Goal: Task Accomplishment & Management: Use online tool/utility

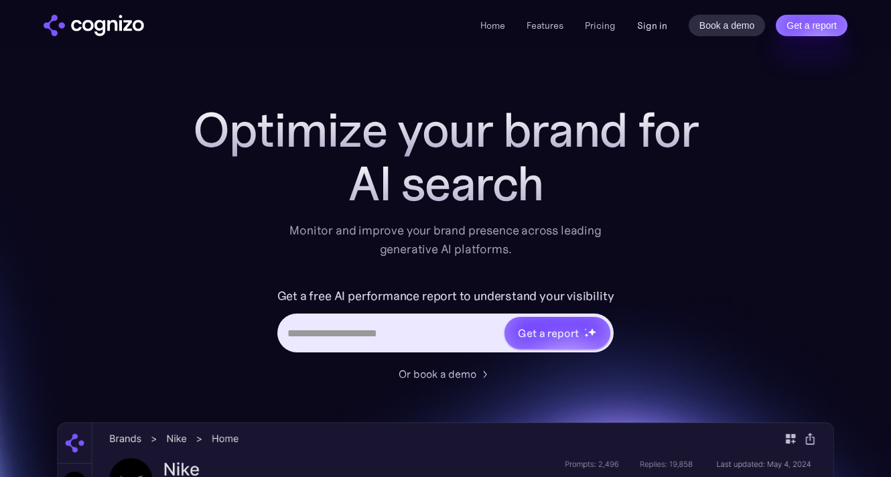
click at [661, 28] on link "Sign in" at bounding box center [652, 25] width 30 height 16
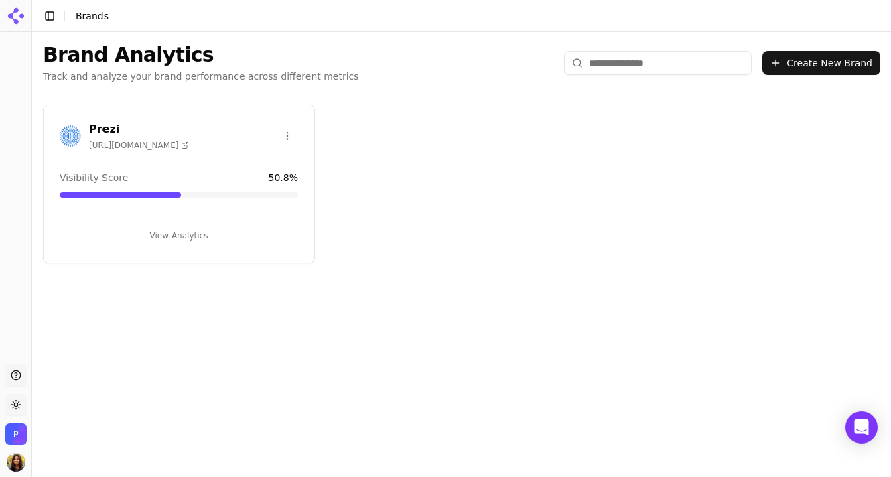
click at [105, 132] on h3 "Prezi" at bounding box center [139, 129] width 100 height 16
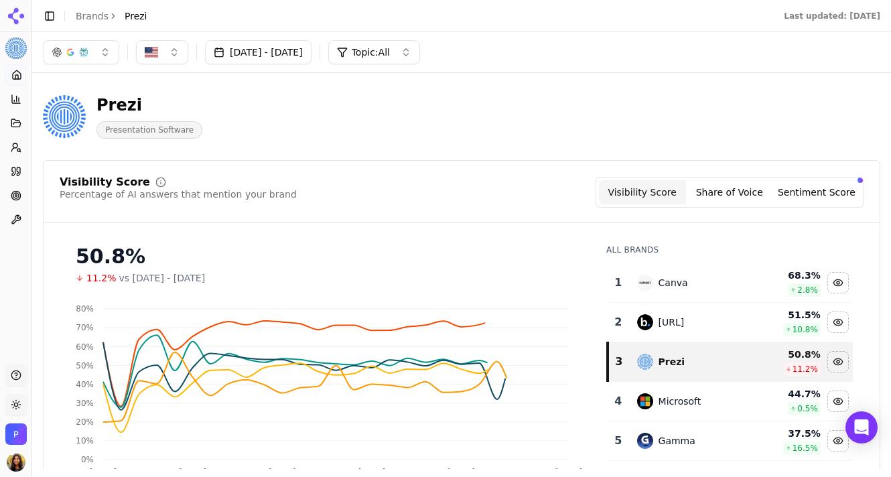
click at [312, 52] on button "[DATE] - [DATE]" at bounding box center [258, 52] width 107 height 24
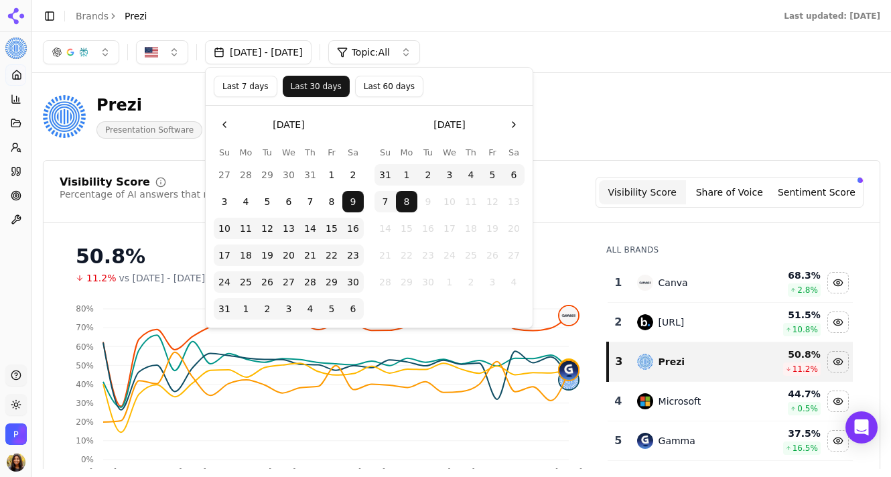
click at [230, 129] on button "Go to the Previous Month" at bounding box center [224, 124] width 21 height 21
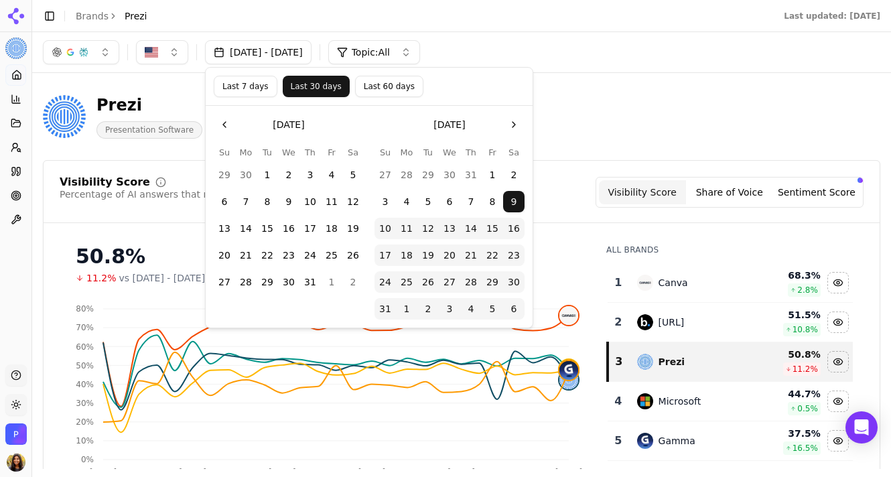
click at [246, 257] on button "21" at bounding box center [245, 255] width 21 height 21
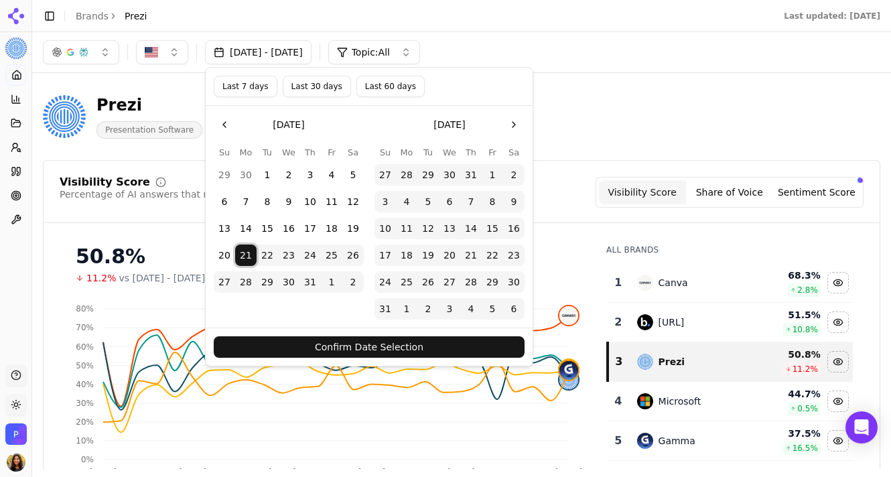
click at [230, 125] on button "Go to the Previous Month" at bounding box center [224, 124] width 21 height 21
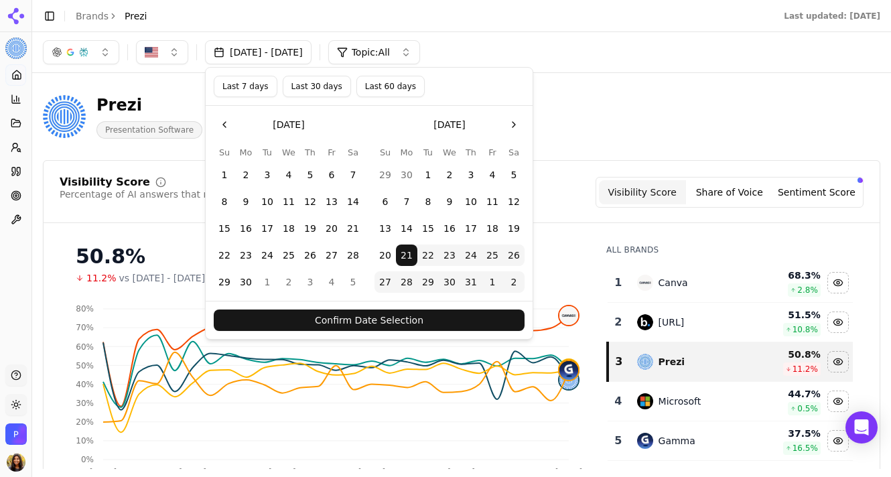
click at [352, 227] on button "21" at bounding box center [352, 228] width 21 height 21
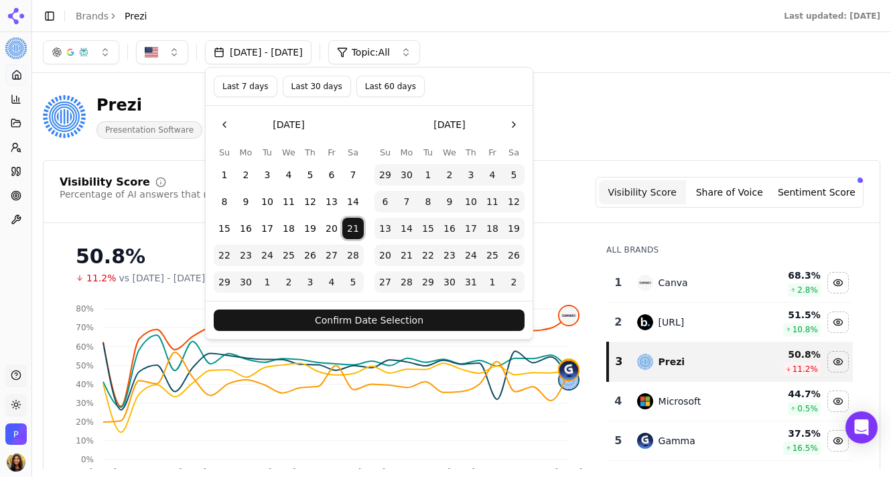
click at [399, 253] on button "21" at bounding box center [406, 255] width 21 height 21
click at [436, 315] on button "Confirm Date Selection" at bounding box center [369, 320] width 311 height 21
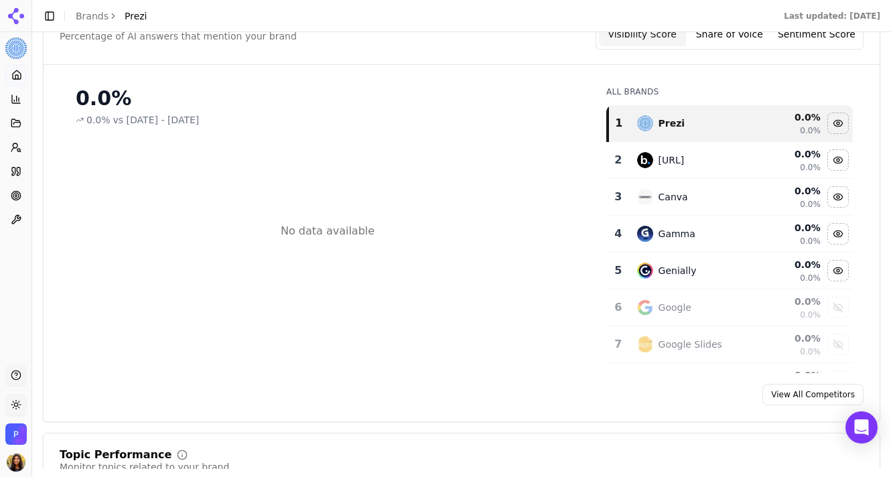
click at [732, 44] on button "Share of Voice" at bounding box center [729, 34] width 87 height 24
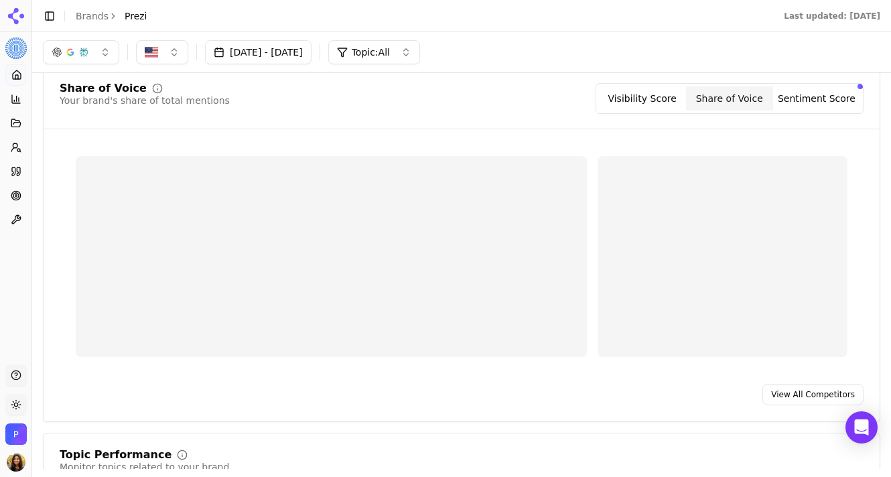
scroll to position [158, 0]
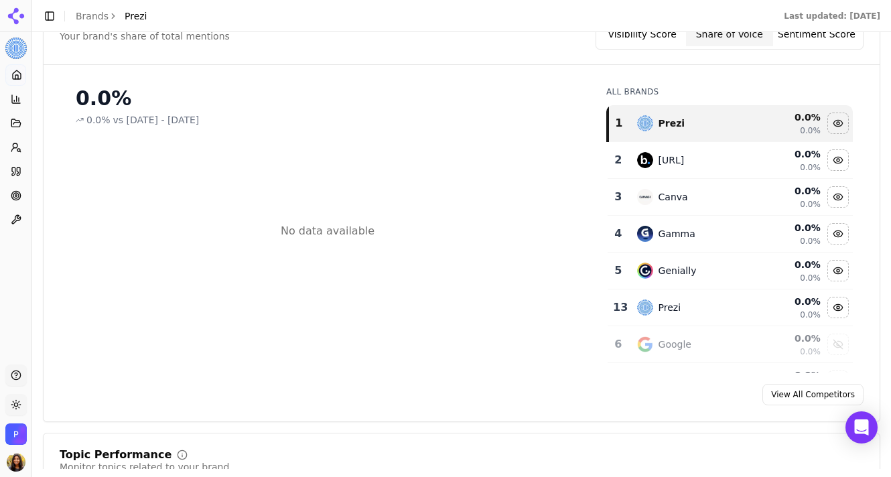
click at [837, 40] on button "Sentiment Score" at bounding box center [816, 34] width 87 height 24
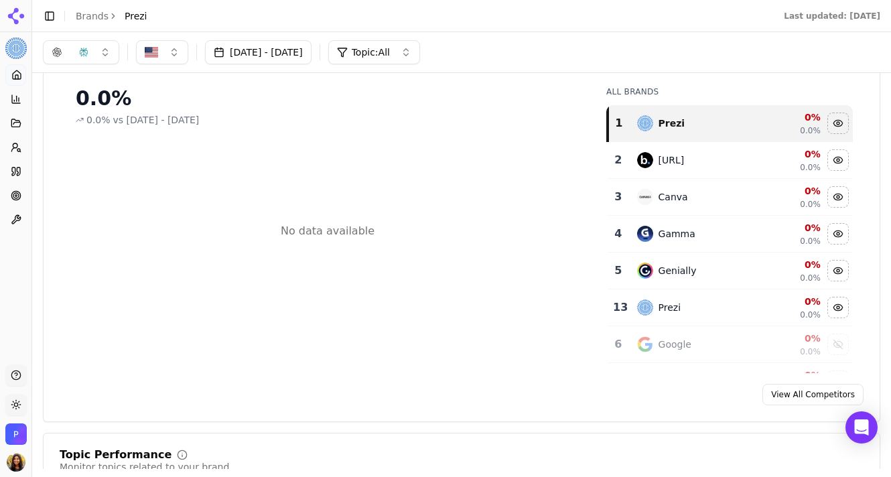
scroll to position [0, 0]
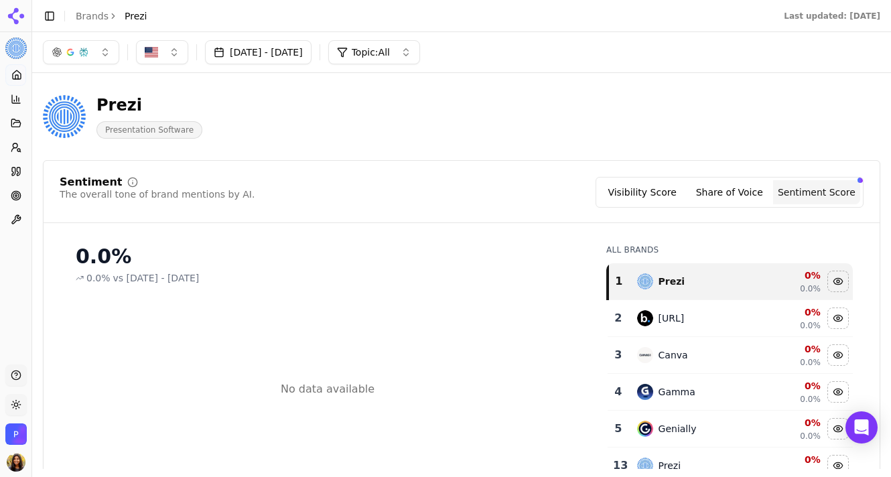
click at [390, 50] on span "Topic: All" at bounding box center [371, 52] width 38 height 13
click at [858, 142] on div "Prezi Presentation Software" at bounding box center [461, 117] width 837 height 66
click at [249, 51] on button "[DATE] - [DATE]" at bounding box center [258, 52] width 107 height 24
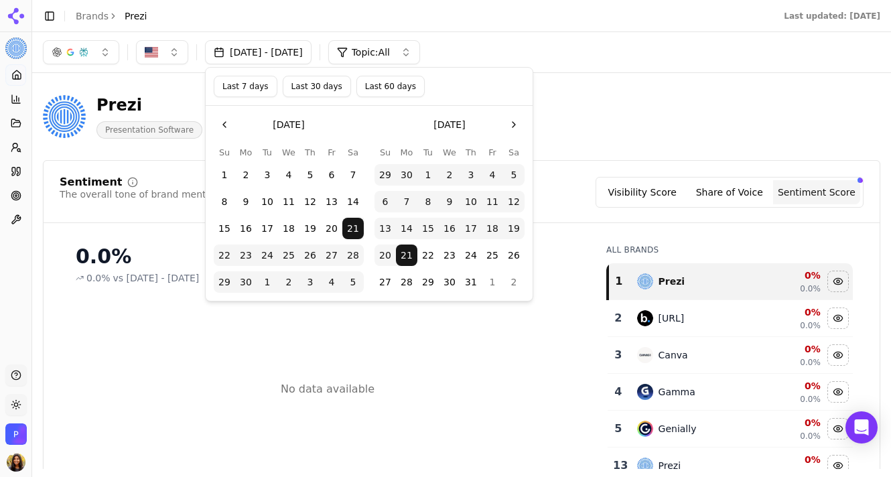
click at [659, 93] on div "Prezi Presentation Software" at bounding box center [461, 117] width 837 height 66
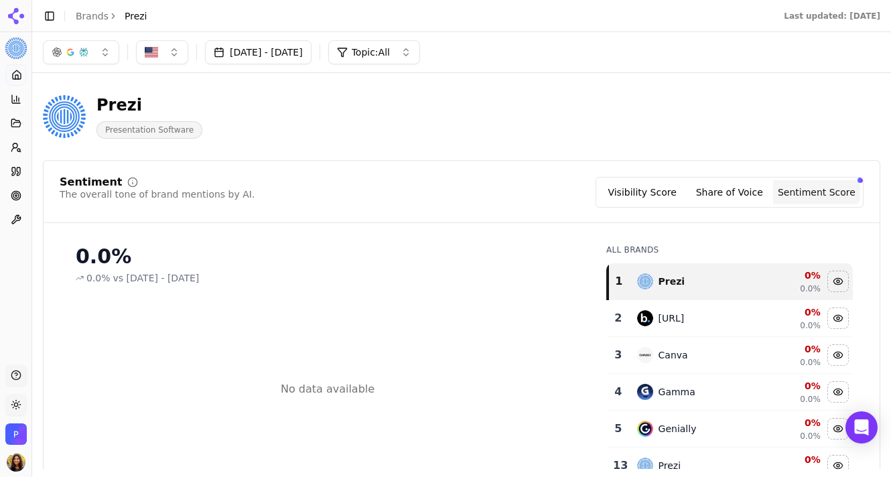
click at [852, 21] on header "Toggle Sidebar Brands Prezi Last updated: [DATE]" at bounding box center [461, 16] width 859 height 32
click at [358, 56] on div "Jun 21, 2025 - Jul 21, 2025 Topic: All" at bounding box center [231, 52] width 377 height 24
click at [312, 48] on button "[DATE] - [DATE]" at bounding box center [258, 52] width 107 height 24
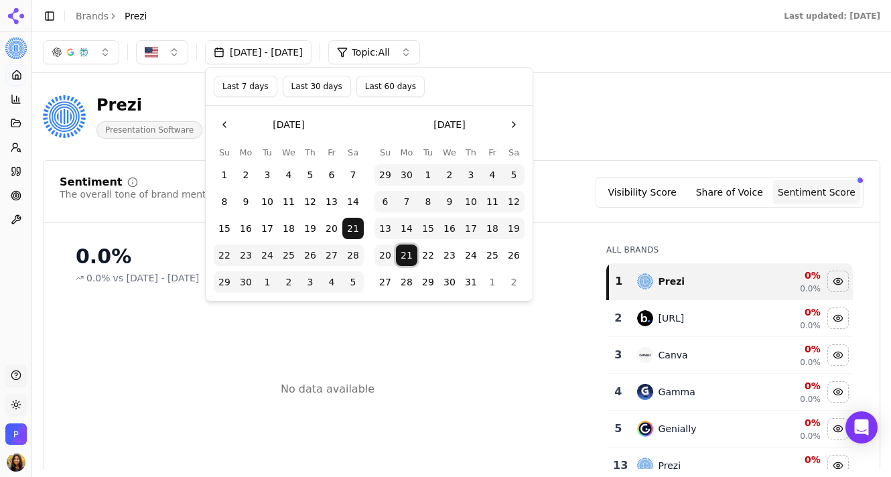
click at [403, 253] on button "21" at bounding box center [406, 255] width 21 height 21
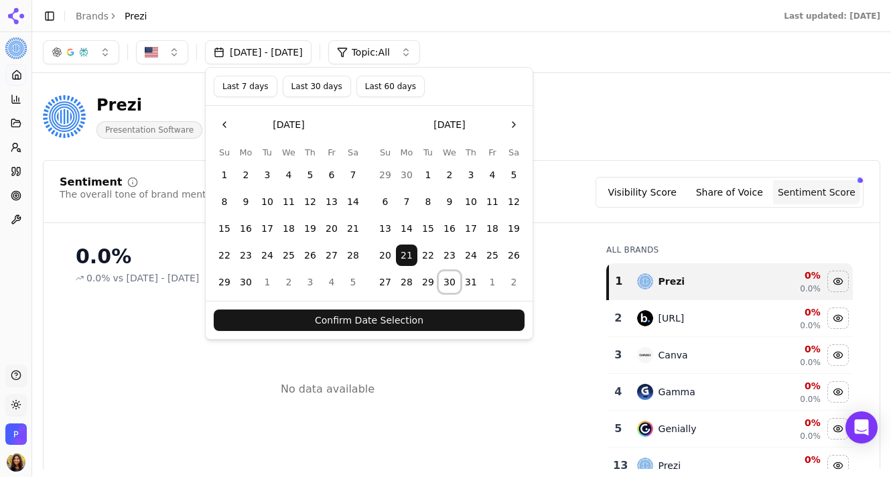
click at [455, 281] on button "30" at bounding box center [449, 281] width 21 height 21
click at [456, 316] on button "Confirm Date Selection" at bounding box center [369, 320] width 311 height 21
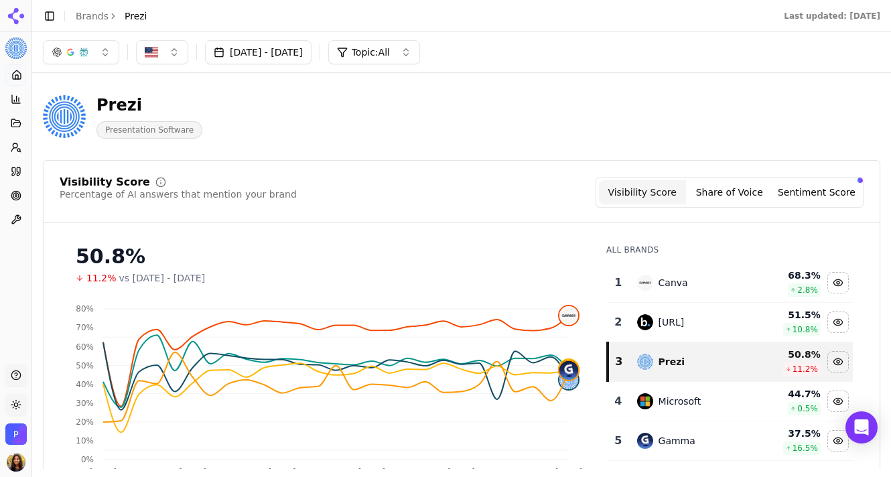
click at [301, 46] on button "[DATE] - [DATE]" at bounding box center [258, 52] width 107 height 24
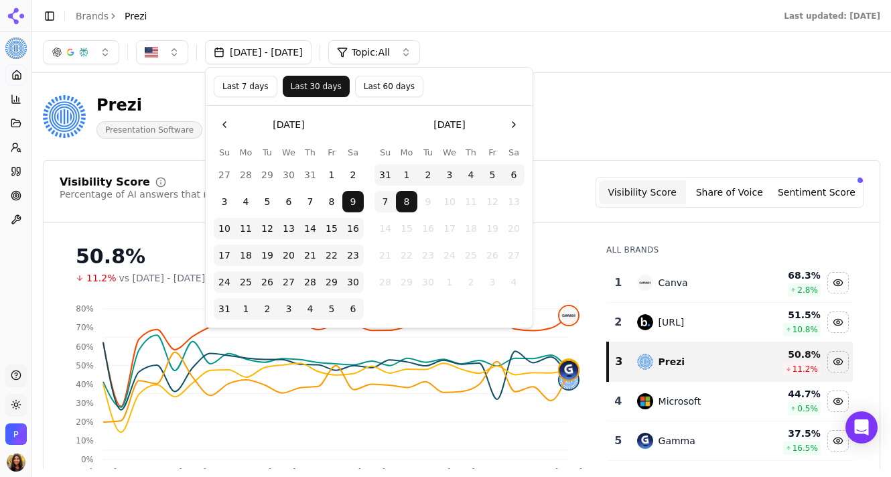
click at [224, 201] on button "3" at bounding box center [224, 201] width 21 height 21
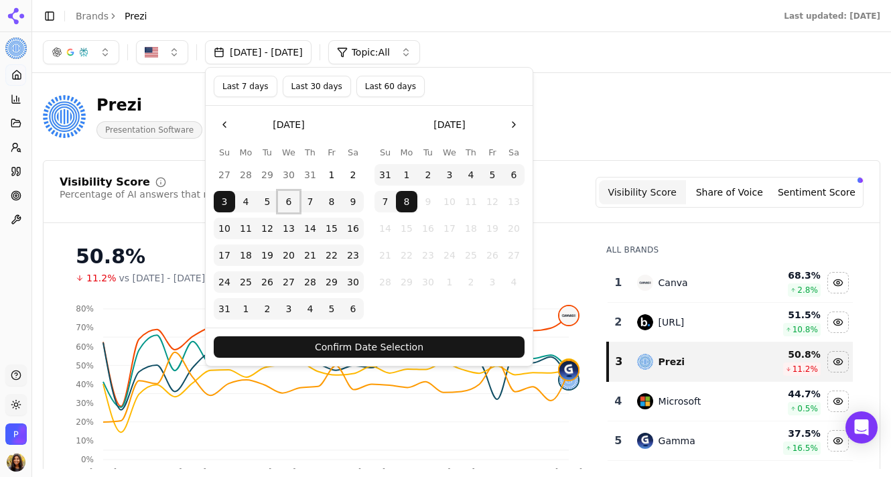
click at [409, 193] on button "8" at bounding box center [406, 201] width 21 height 21
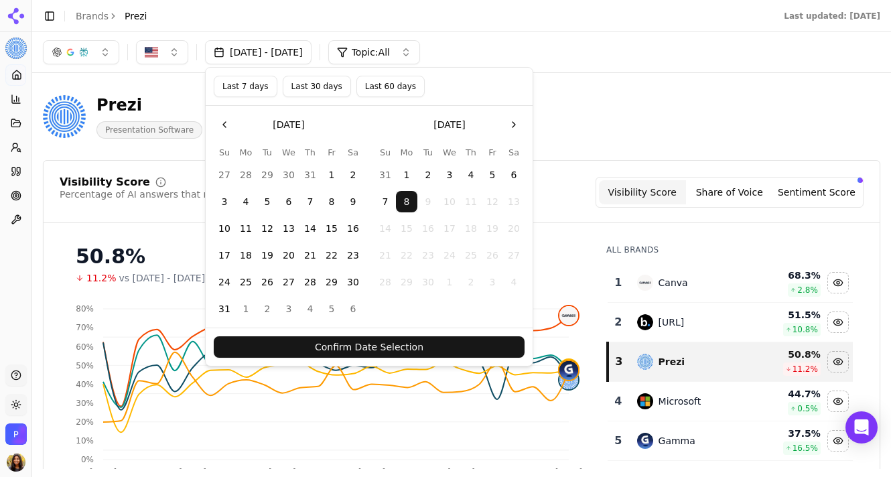
click at [224, 126] on button "Go to the Previous Month" at bounding box center [224, 124] width 21 height 21
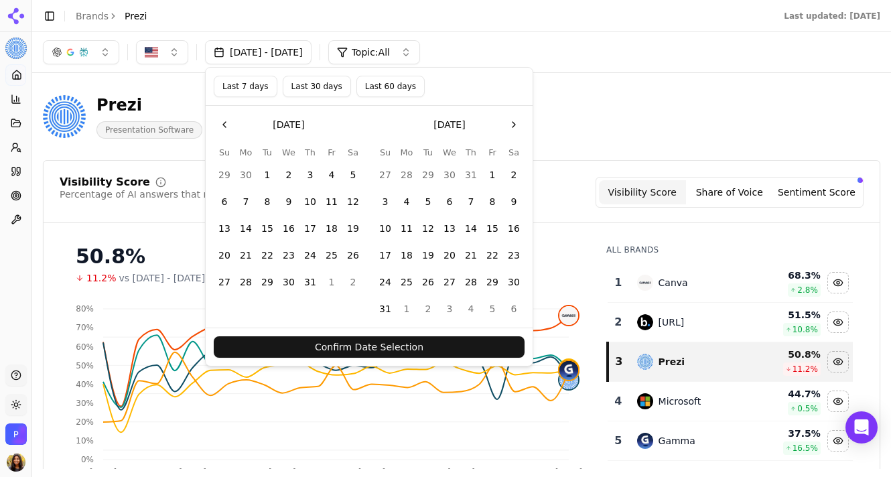
click at [296, 230] on button "16" at bounding box center [288, 228] width 21 height 21
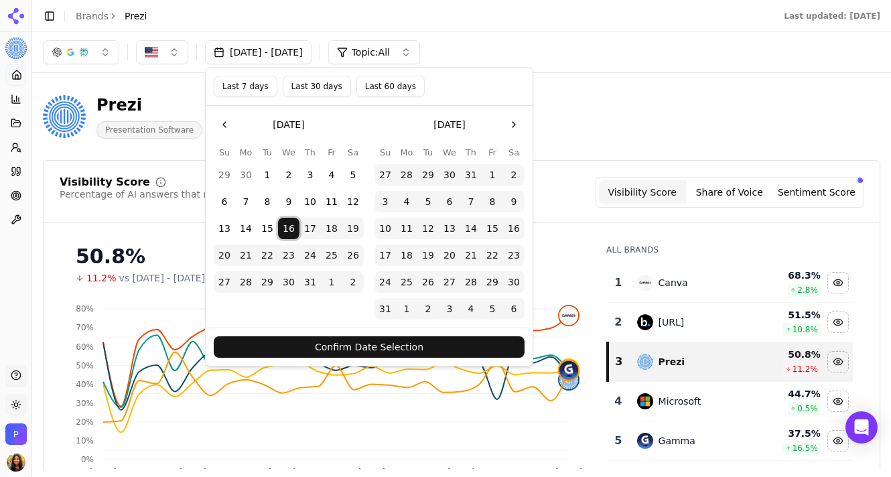
click at [418, 253] on button "19" at bounding box center [427, 255] width 21 height 21
click at [426, 348] on button "Confirm Date Selection" at bounding box center [369, 346] width 311 height 21
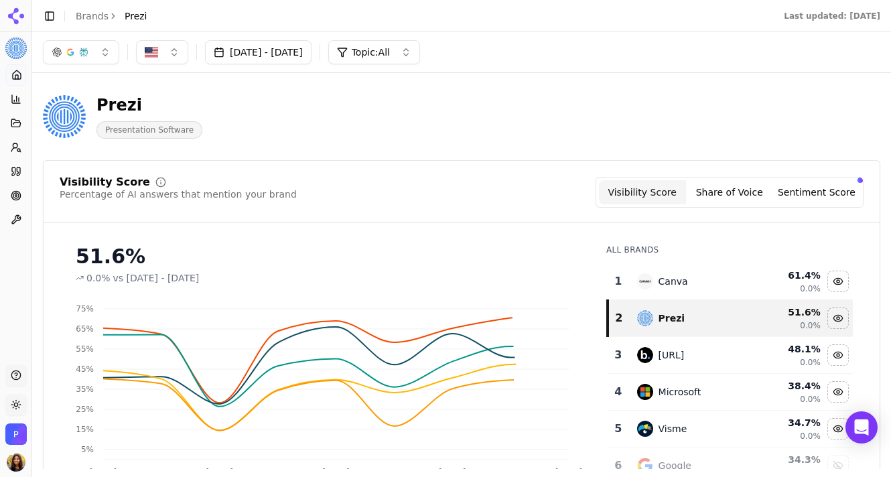
click at [312, 53] on button "[DATE] - [DATE]" at bounding box center [258, 52] width 107 height 24
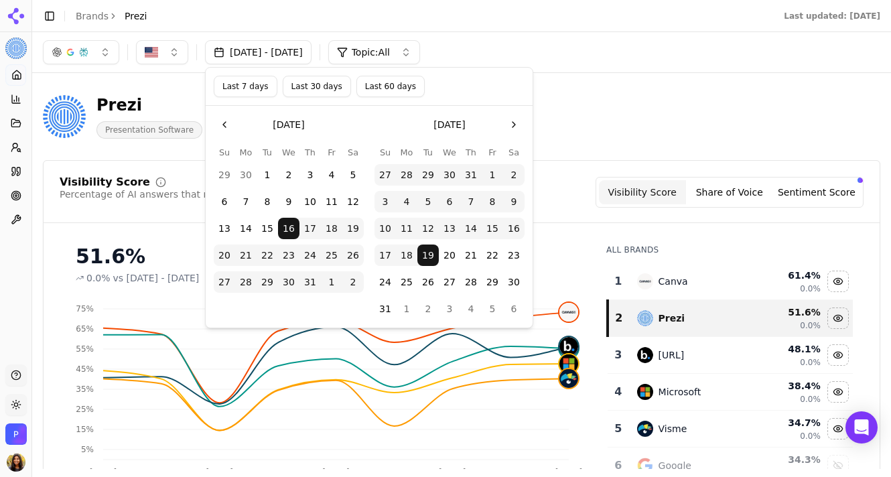
click at [226, 122] on button "Go to the Previous Month" at bounding box center [224, 124] width 21 height 21
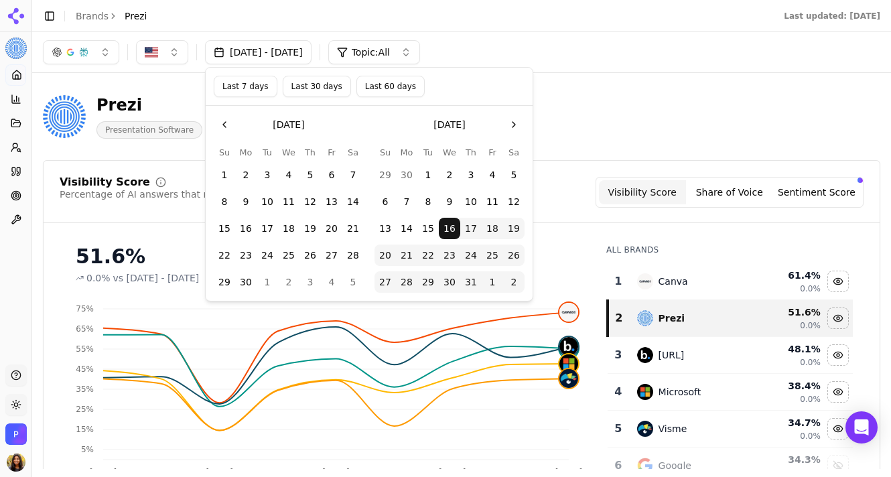
click at [343, 223] on button "21" at bounding box center [352, 228] width 21 height 21
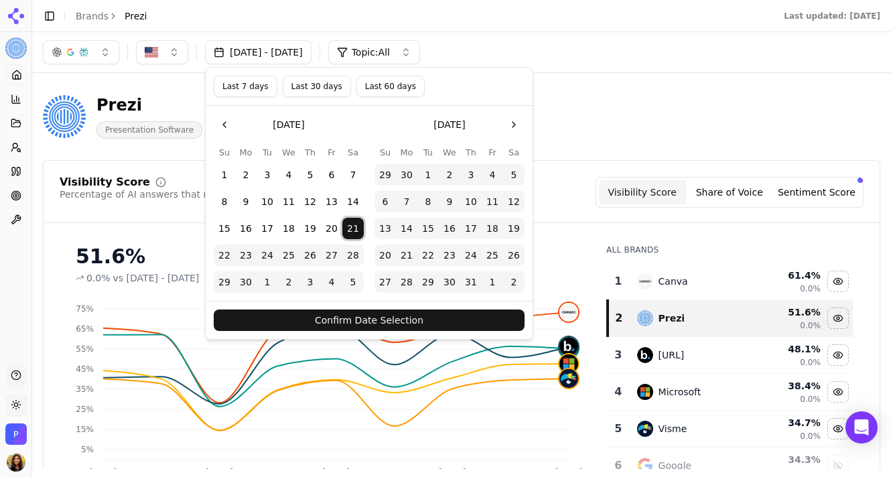
click at [403, 253] on button "21" at bounding box center [406, 255] width 21 height 21
click at [411, 300] on div "[DATE] Su Mo Tu We Th Fr Sa 1 2 3 4 5 6 7 8 9 10 11 12 13 14 15 16 17 18 19 20 …" at bounding box center [369, 203] width 327 height 195
click at [410, 320] on button "Confirm Date Selection" at bounding box center [369, 320] width 311 height 21
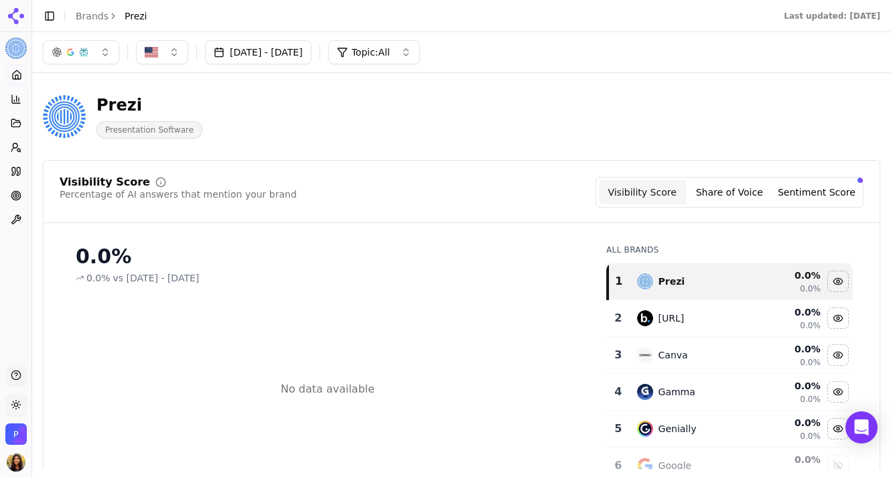
click at [303, 54] on button "[DATE] - [DATE]" at bounding box center [258, 52] width 107 height 24
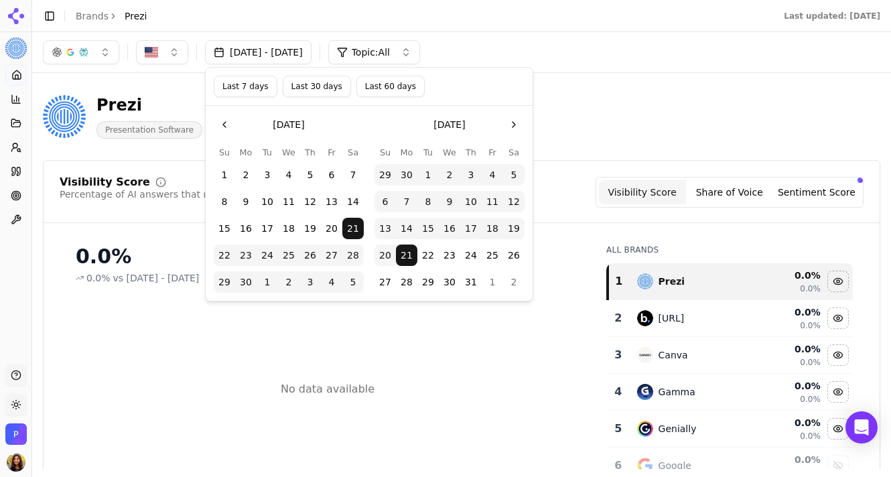
click at [428, 227] on button "15" at bounding box center [427, 228] width 21 height 21
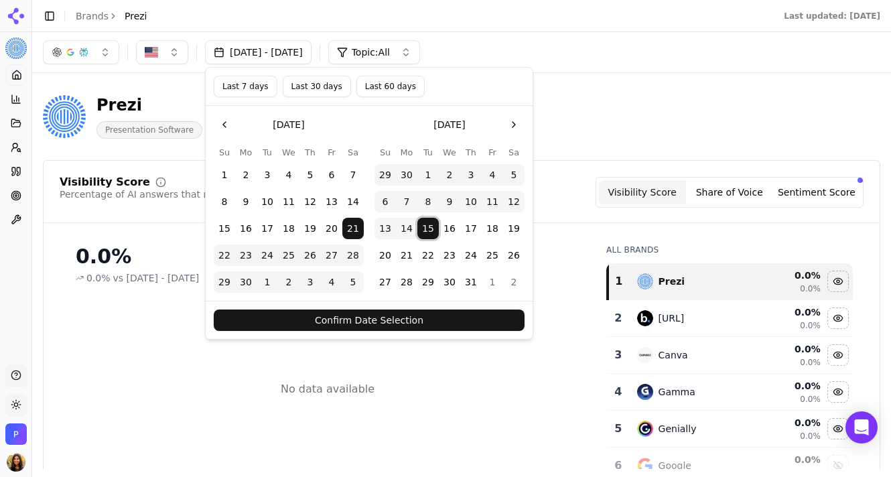
click at [405, 266] on td "21" at bounding box center [406, 255] width 21 height 21
click at [407, 257] on button "21" at bounding box center [406, 255] width 21 height 21
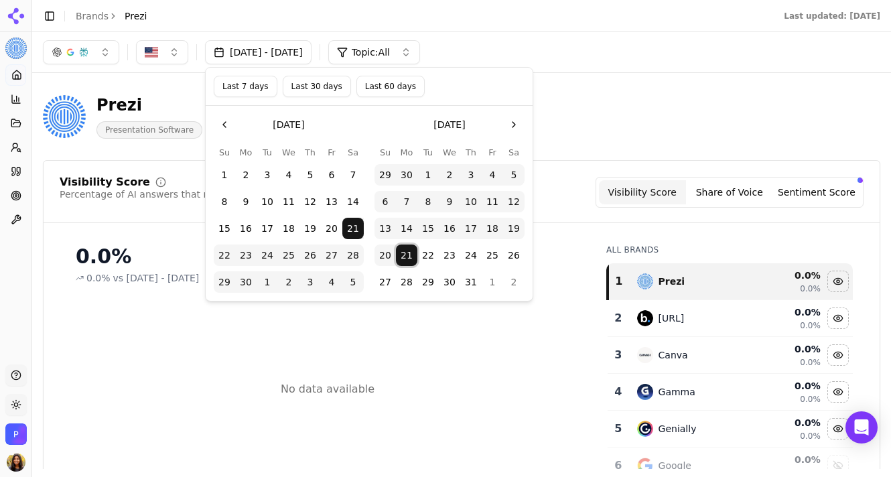
click at [341, 260] on button "27" at bounding box center [331, 255] width 21 height 21
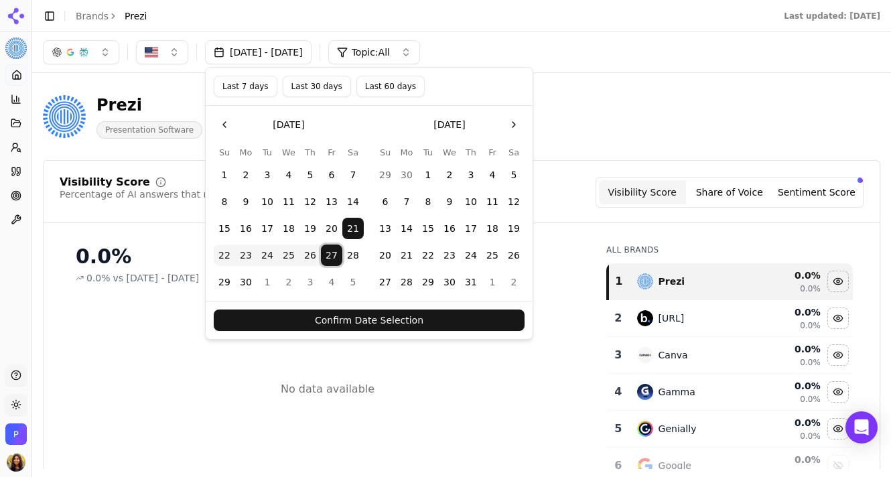
click at [382, 320] on button "Confirm Date Selection" at bounding box center [369, 320] width 311 height 21
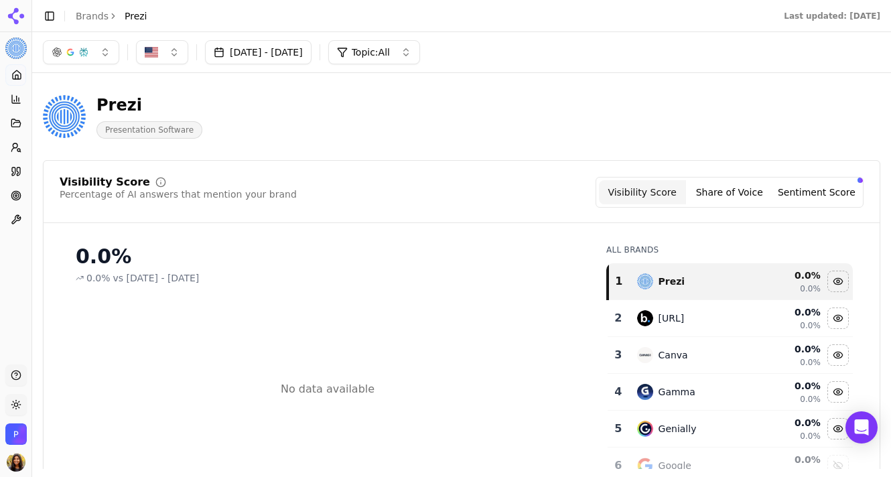
click at [301, 55] on button "[DATE] - [DATE]" at bounding box center [258, 52] width 107 height 24
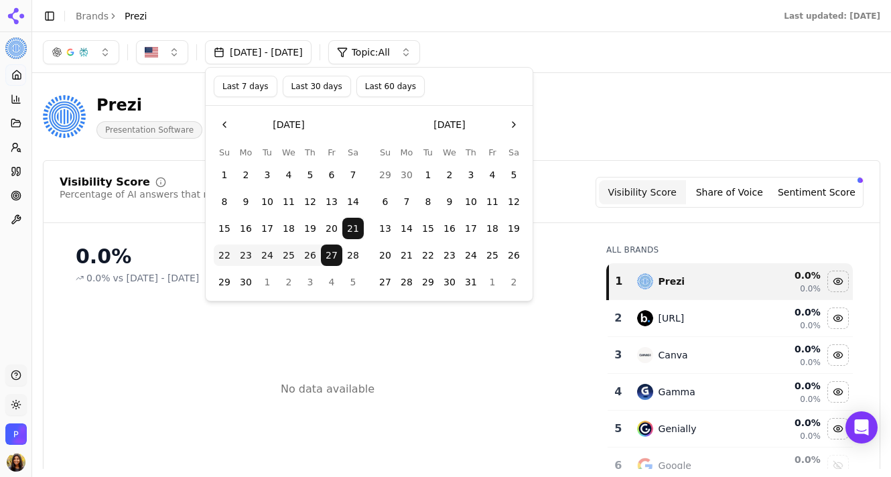
click at [312, 48] on button "[DATE] - [DATE]" at bounding box center [258, 52] width 107 height 24
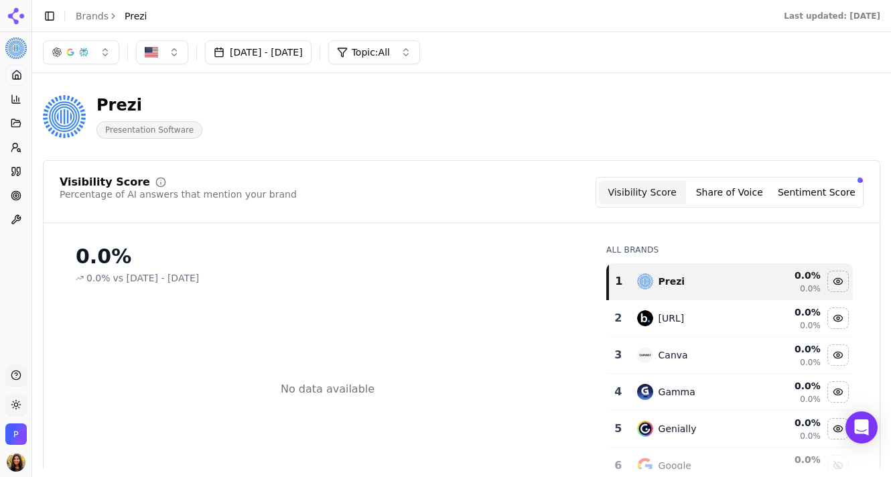
click at [312, 48] on button "[DATE] - [DATE]" at bounding box center [258, 52] width 107 height 24
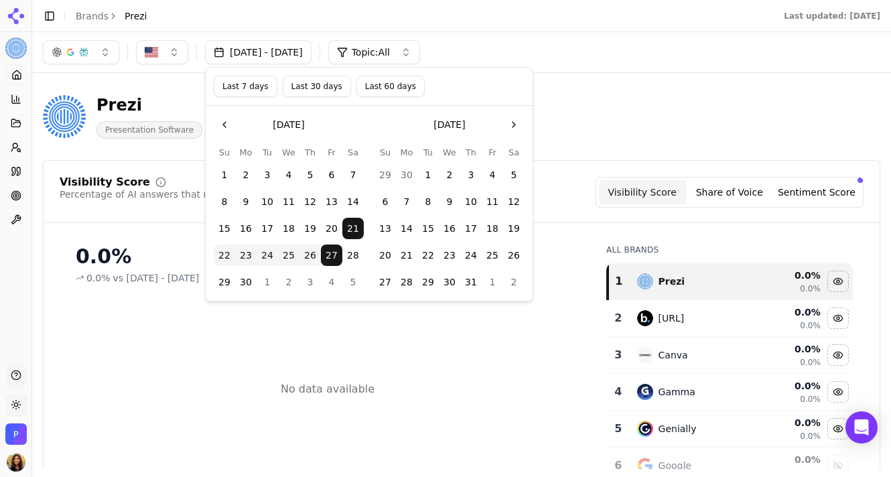
click at [510, 125] on button "Go to the Next Month" at bounding box center [513, 124] width 21 height 21
click at [490, 169] on button "1" at bounding box center [492, 174] width 21 height 21
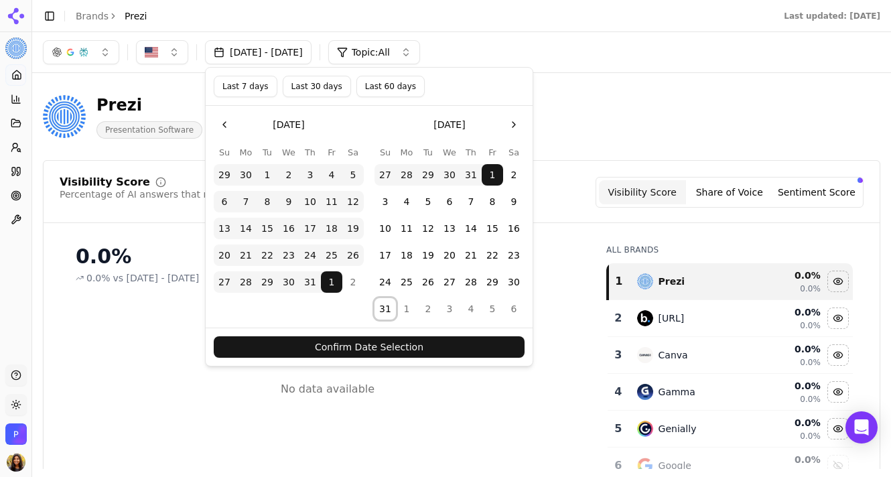
click at [385, 308] on button "31" at bounding box center [385, 308] width 21 height 21
click at [403, 350] on button "Confirm Date Selection" at bounding box center [369, 346] width 311 height 21
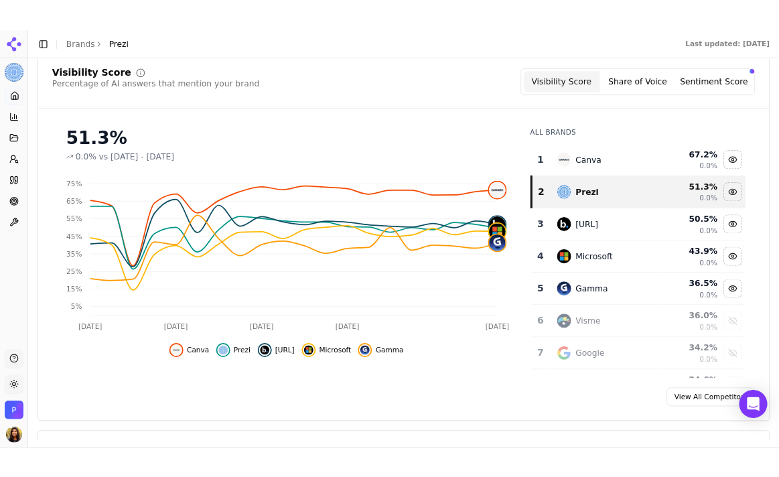
scroll to position [123, 0]
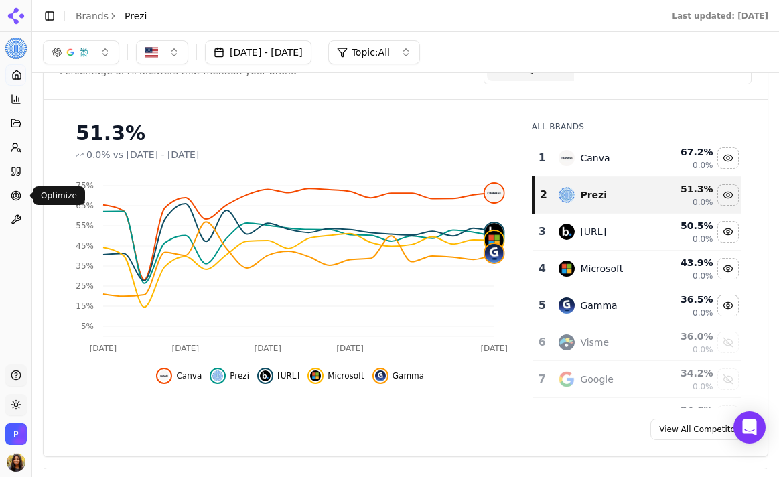
click at [21, 196] on icon at bounding box center [16, 195] width 11 height 11
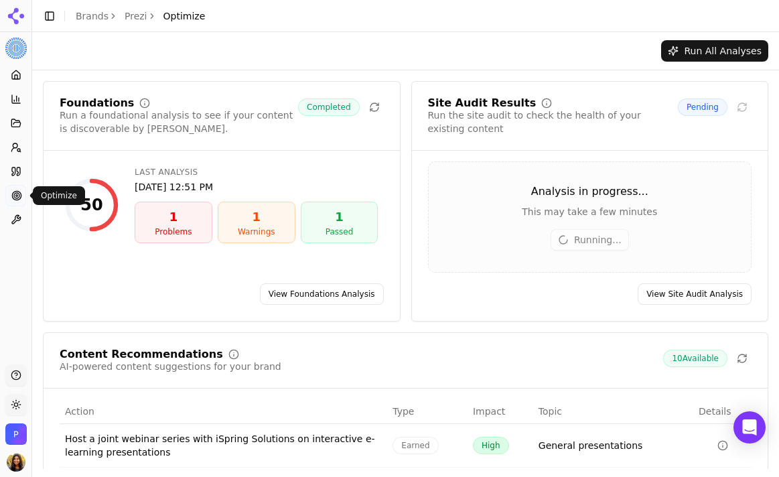
click at [322, 294] on link "View Foundations Analysis" at bounding box center [322, 293] width 124 height 21
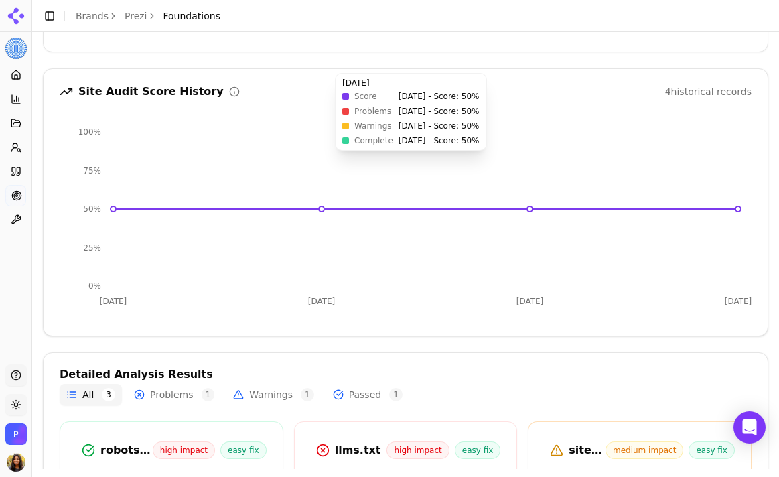
scroll to position [112, 0]
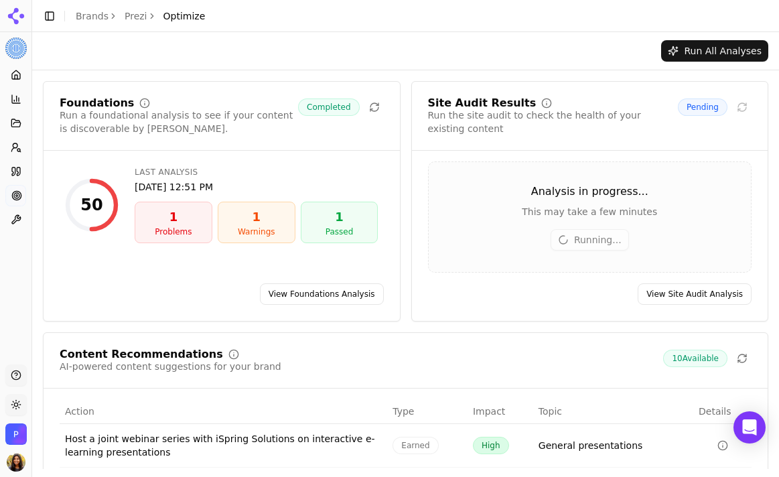
click at [627, 115] on div "Run the site audit to check the health of your existing content" at bounding box center [553, 122] width 251 height 27
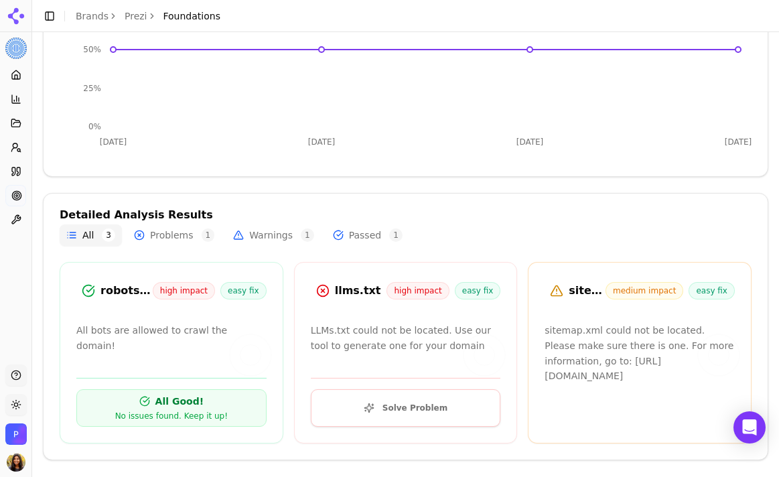
scroll to position [271, 0]
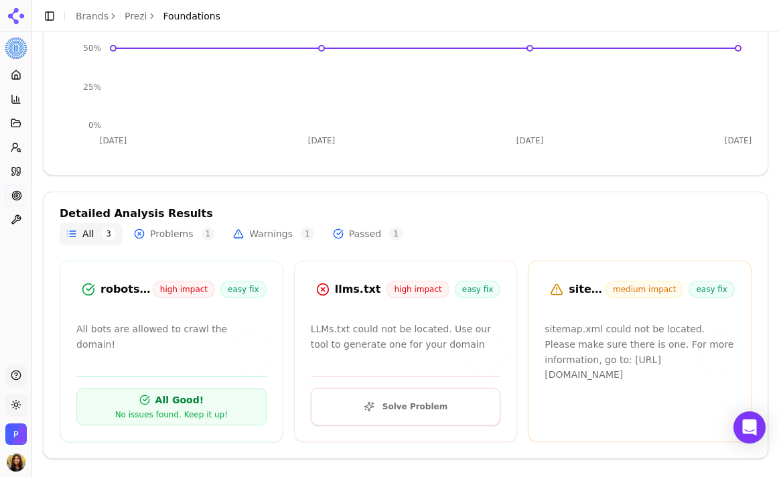
click at [397, 330] on p "LLMs.txt could not be located. Use our tool to generate one for your domain" at bounding box center [406, 337] width 190 height 31
click at [433, 336] on p "LLMs.txt could not be located. Use our tool to generate one for your domain" at bounding box center [406, 337] width 190 height 31
click at [425, 373] on div "Solve Problem" at bounding box center [406, 396] width 222 height 57
click at [415, 397] on button "Solve Problem" at bounding box center [406, 407] width 190 height 38
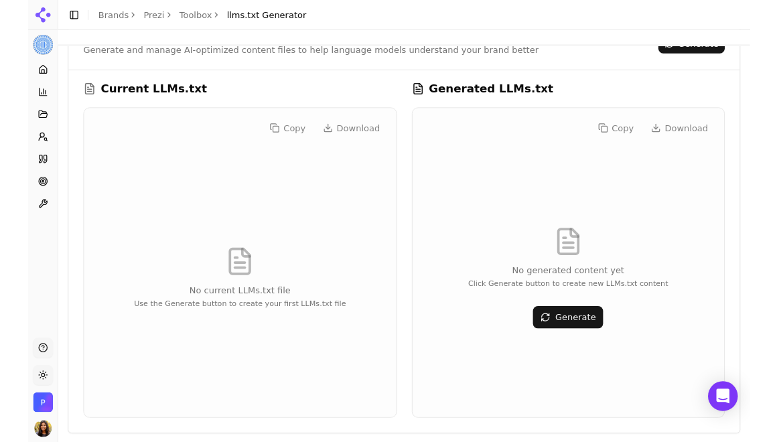
scroll to position [50, 0]
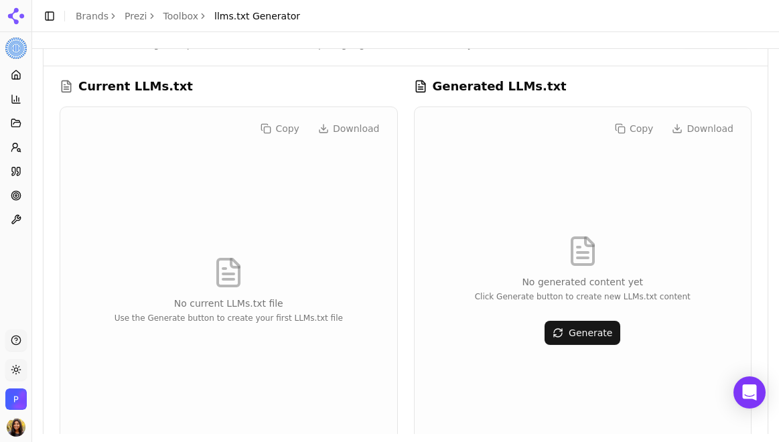
click at [584, 333] on button "Generate" at bounding box center [583, 333] width 76 height 24
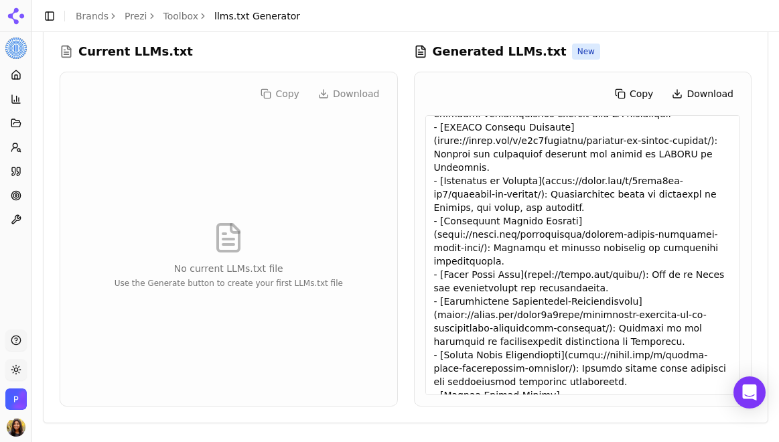
scroll to position [0, 0]
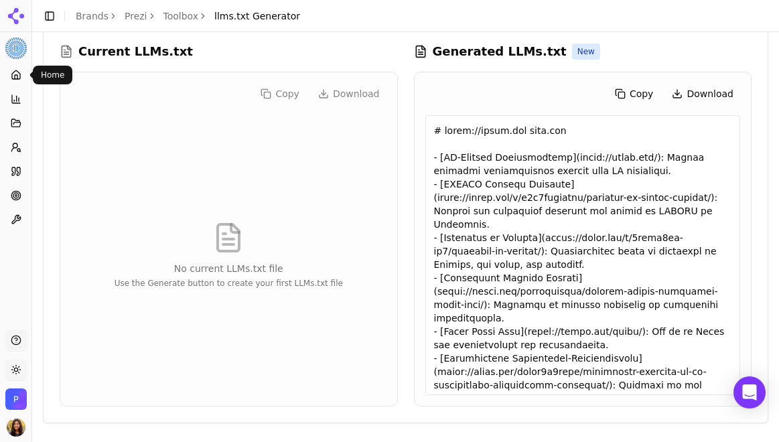
click at [20, 71] on icon at bounding box center [16, 75] width 11 height 11
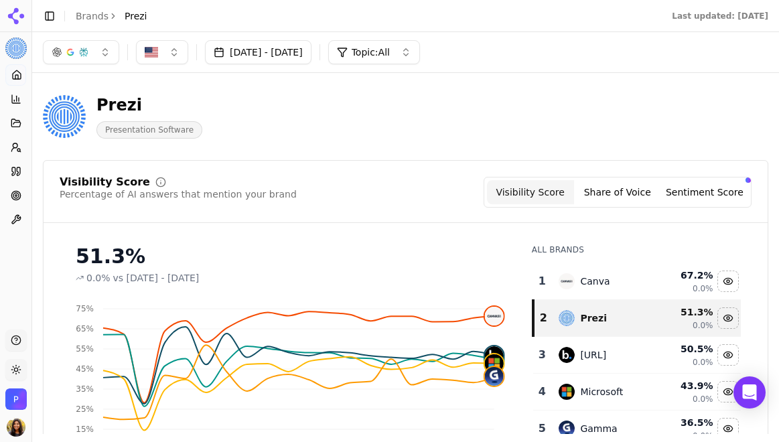
click at [312, 61] on button "[DATE] - [DATE]" at bounding box center [258, 52] width 107 height 24
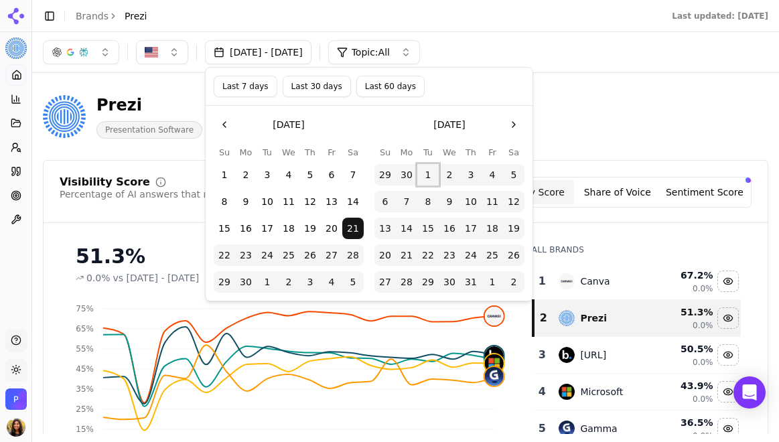
click at [431, 170] on button "1" at bounding box center [427, 174] width 21 height 21
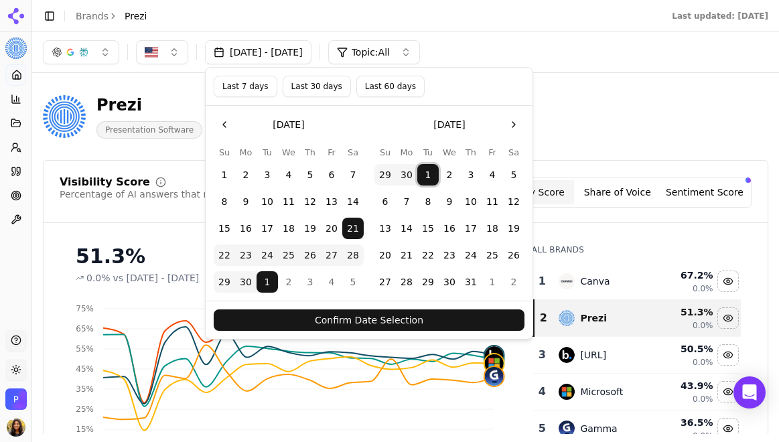
click at [476, 281] on button "31" at bounding box center [470, 281] width 21 height 21
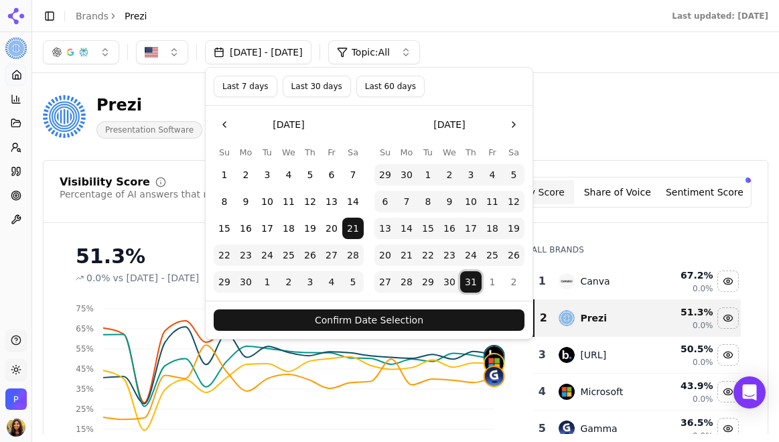
click at [347, 237] on button "21" at bounding box center [352, 228] width 21 height 21
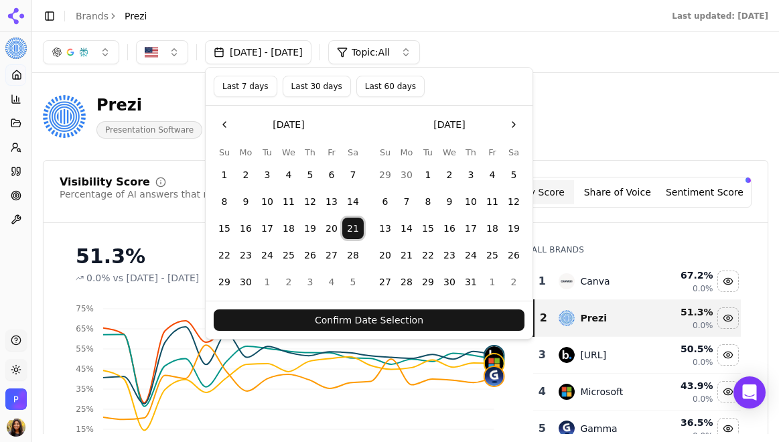
click at [279, 270] on tbody "1 2 3 4 5 6 7 8 9 10 11 12 13 14 15 16 17 18 19 20 21 22 23 24 25 26 27 28 29 3…" at bounding box center [289, 226] width 150 height 134
click at [258, 282] on button "1" at bounding box center [267, 281] width 21 height 21
click at [468, 287] on button "31" at bounding box center [470, 281] width 21 height 21
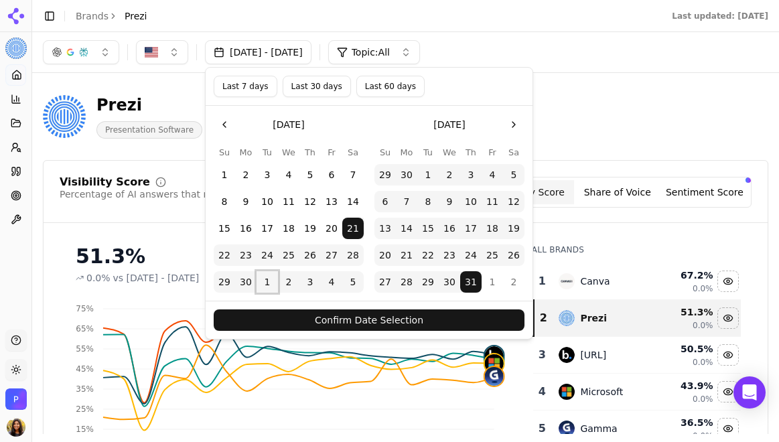
click at [267, 280] on button "1" at bounding box center [267, 281] width 21 height 21
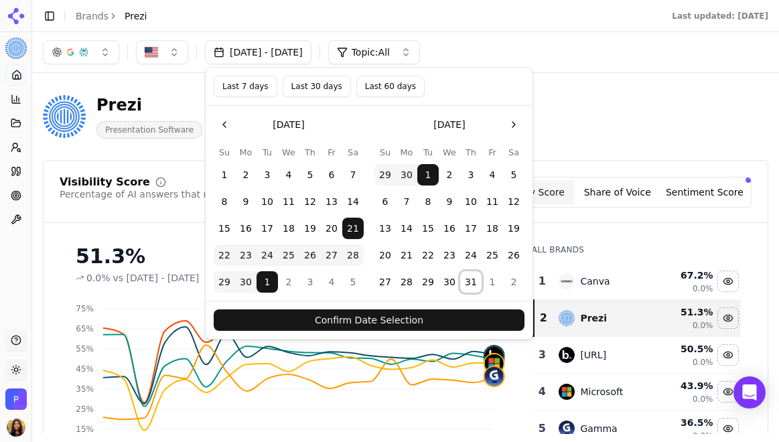
click at [473, 289] on button "31" at bounding box center [470, 281] width 21 height 21
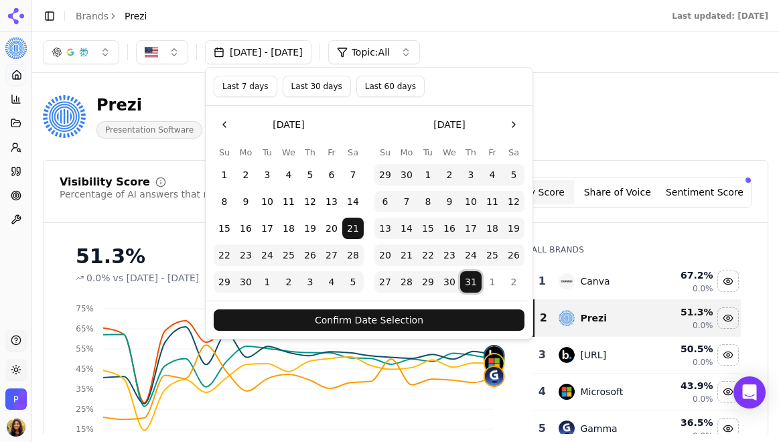
click at [478, 328] on button "Confirm Date Selection" at bounding box center [369, 320] width 311 height 21
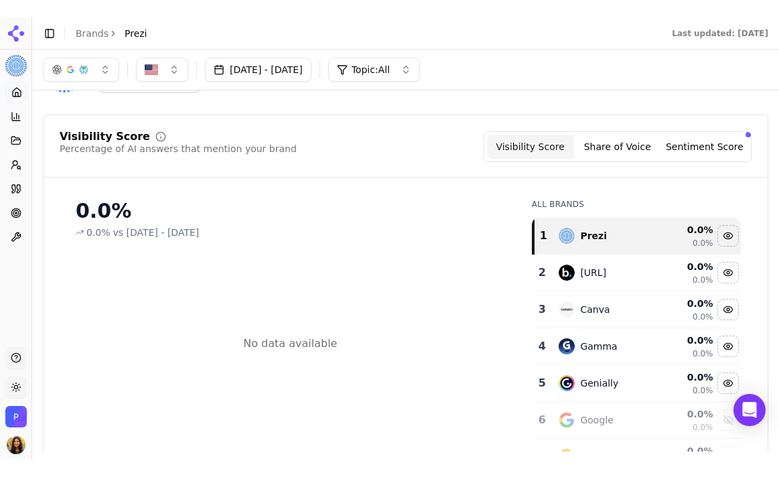
scroll to position [52, 0]
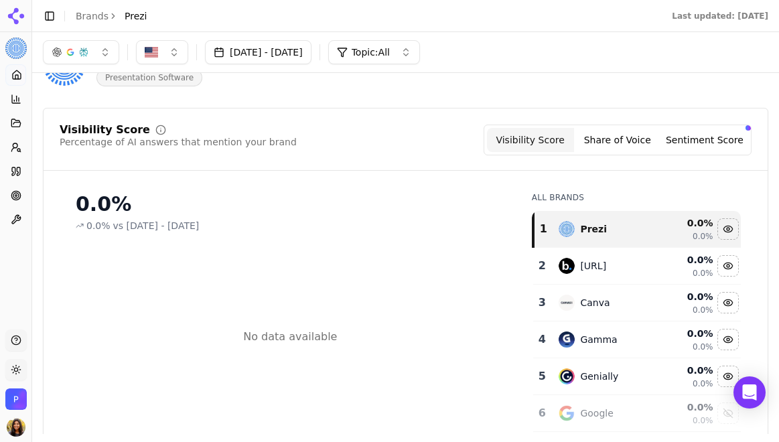
click at [259, 62] on button "[DATE] - [DATE]" at bounding box center [258, 52] width 107 height 24
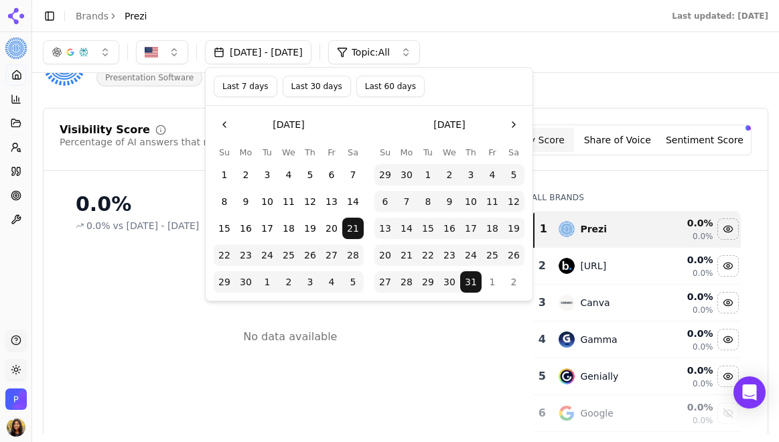
click at [434, 173] on button "1" at bounding box center [427, 174] width 21 height 21
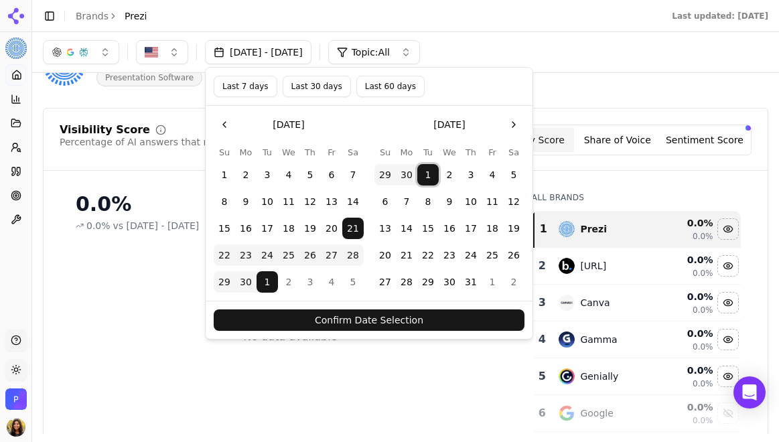
click at [341, 286] on button "4" at bounding box center [331, 281] width 21 height 21
click at [413, 320] on button "Confirm Date Selection" at bounding box center [369, 320] width 311 height 21
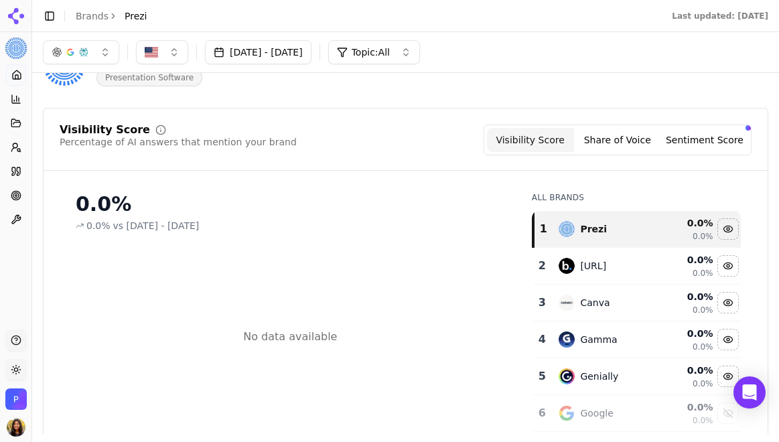
click at [310, 57] on button "[DATE] - [DATE]" at bounding box center [258, 52] width 107 height 24
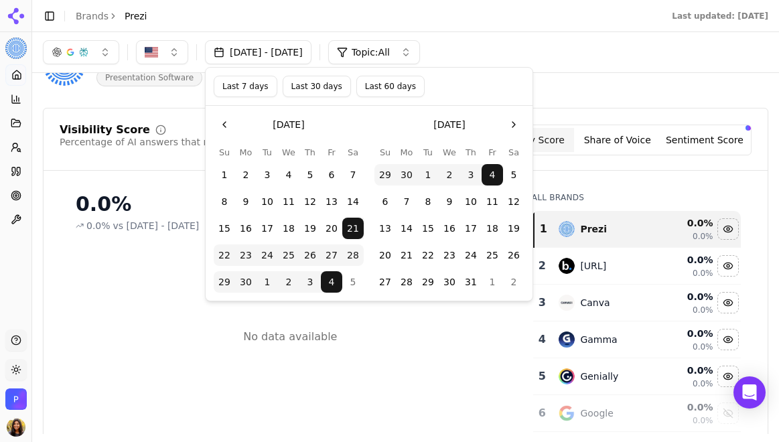
click at [608, 52] on div "[DATE] - [DATE] Topic: All" at bounding box center [406, 52] width 726 height 24
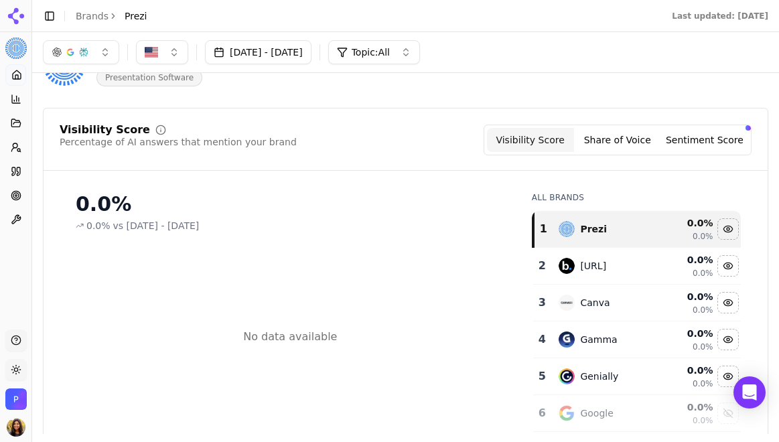
click at [312, 54] on button "[DATE] - [DATE]" at bounding box center [258, 52] width 107 height 24
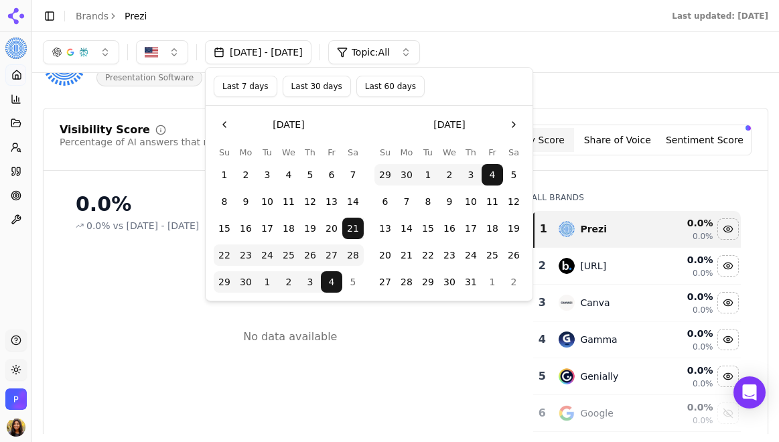
click at [507, 123] on button "Go to the Next Month" at bounding box center [513, 124] width 21 height 21
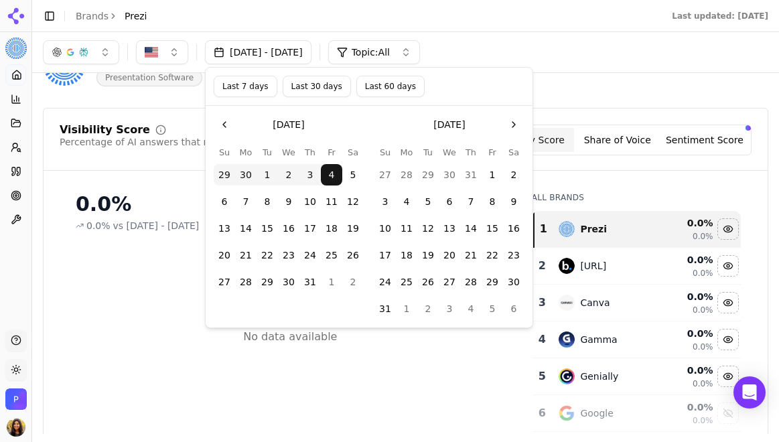
click at [468, 193] on button "7" at bounding box center [470, 201] width 21 height 21
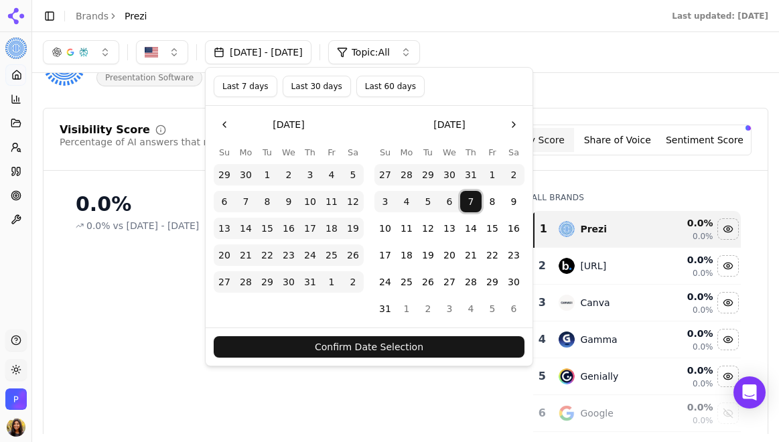
click at [387, 308] on button "31" at bounding box center [385, 308] width 21 height 21
click at [399, 349] on button "Confirm Date Selection" at bounding box center [369, 346] width 311 height 21
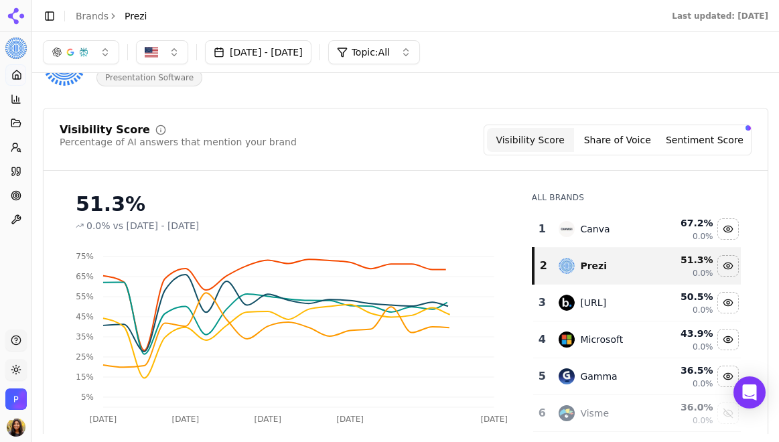
click at [312, 50] on button "[DATE] - [DATE]" at bounding box center [258, 52] width 107 height 24
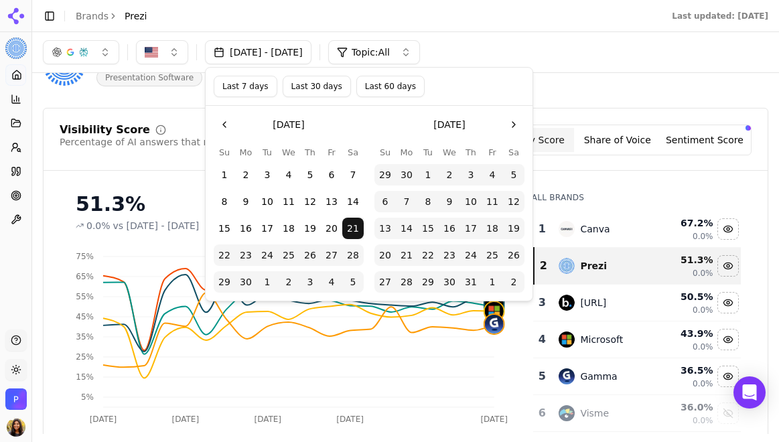
click at [626, 74] on div "Prezi Presentation Software" at bounding box center [343, 64] width 600 height 44
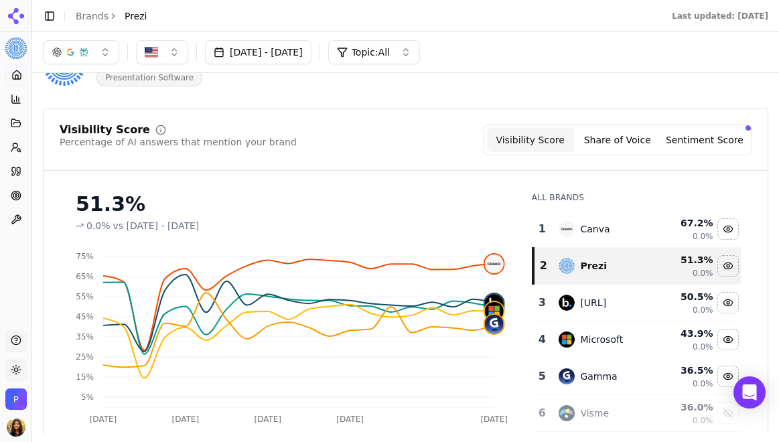
click at [312, 52] on button "[DATE] - [DATE]" at bounding box center [258, 52] width 107 height 24
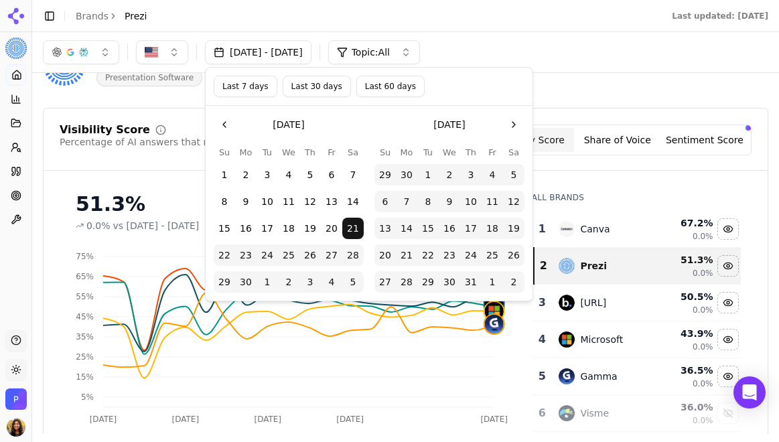
click at [511, 122] on button "Go to the Next Month" at bounding box center [513, 124] width 21 height 21
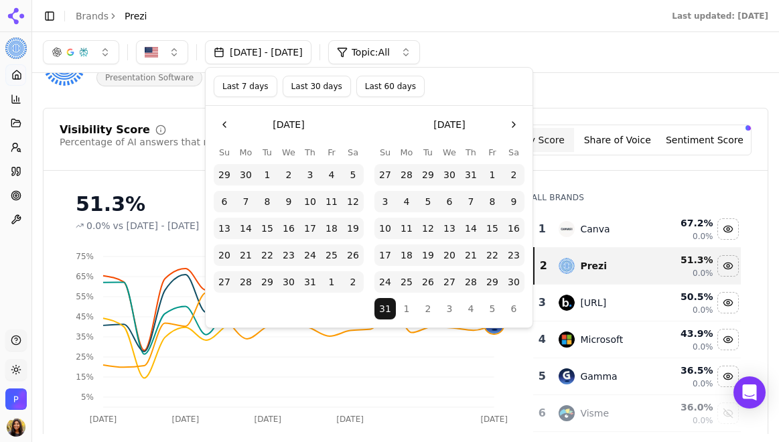
click at [466, 203] on button "7" at bounding box center [470, 201] width 21 height 21
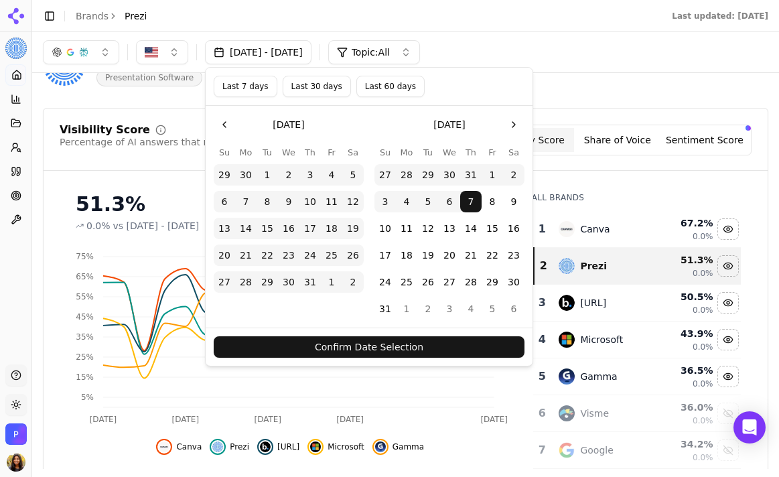
click at [568, 62] on div "[DATE] - [DATE] Topic: All" at bounding box center [406, 52] width 726 height 24
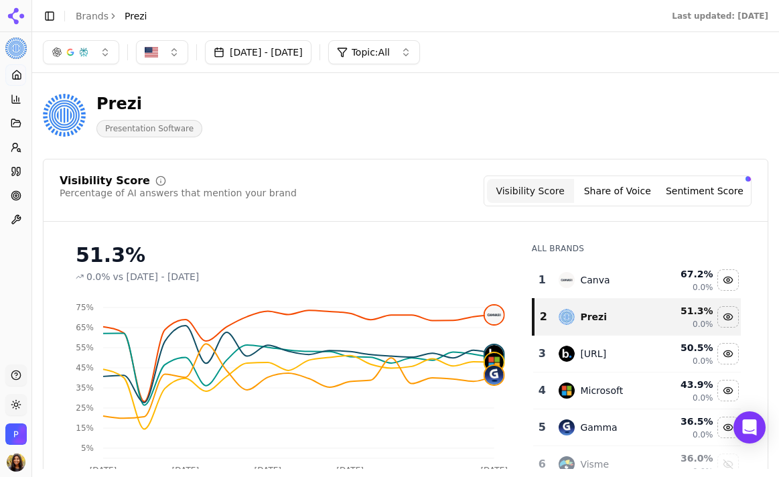
scroll to position [0, 0]
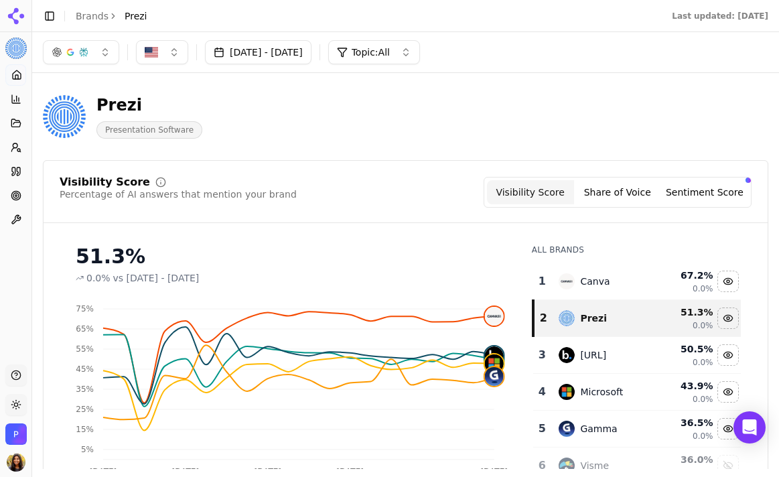
click at [312, 63] on button "[DATE] - [DATE]" at bounding box center [258, 52] width 107 height 24
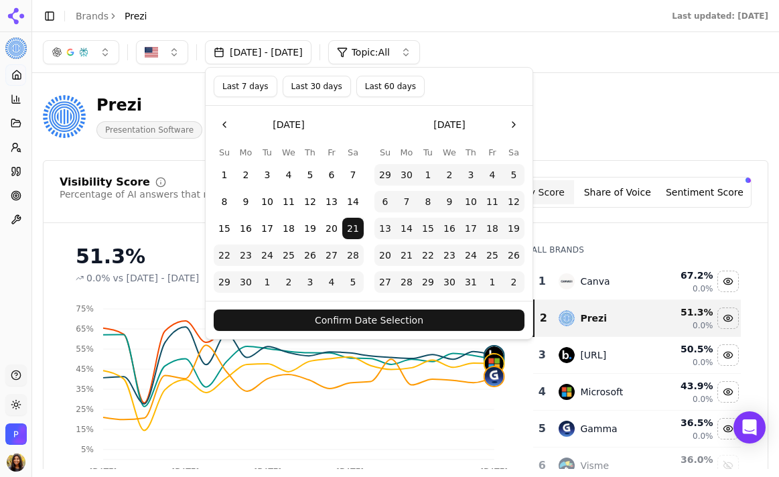
click at [506, 129] on button "Go to the Next Month" at bounding box center [513, 124] width 21 height 21
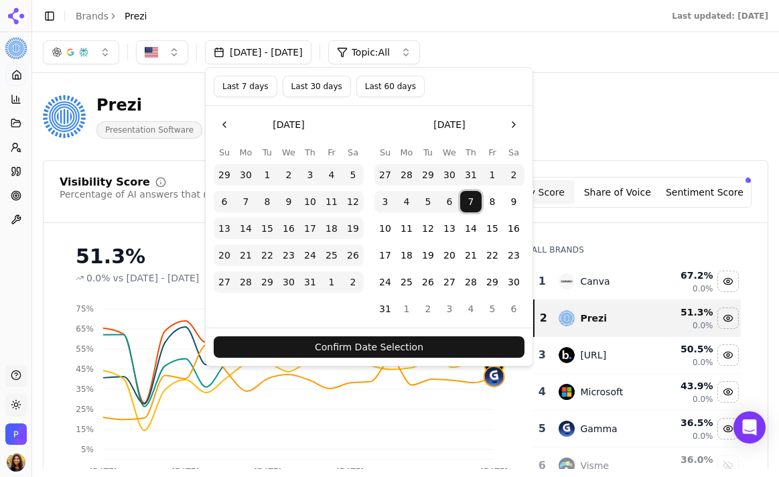
click at [470, 197] on button "7" at bounding box center [470, 201] width 21 height 21
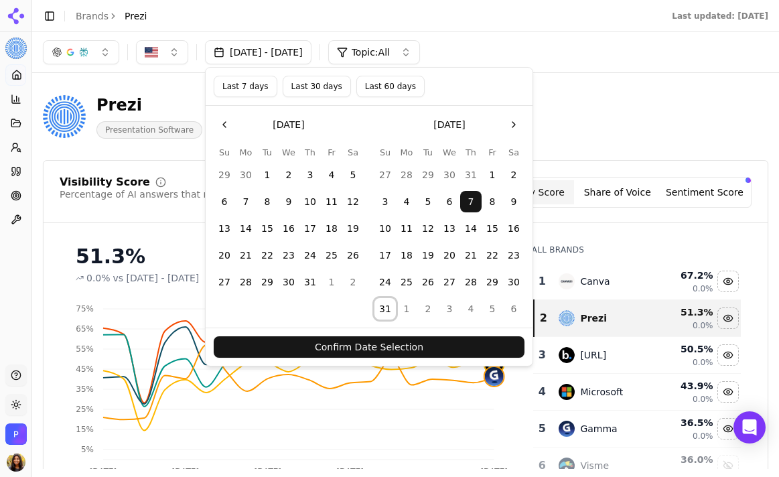
click at [381, 312] on button "31" at bounding box center [385, 308] width 21 height 21
click at [480, 343] on button "Confirm Date Selection" at bounding box center [369, 346] width 311 height 21
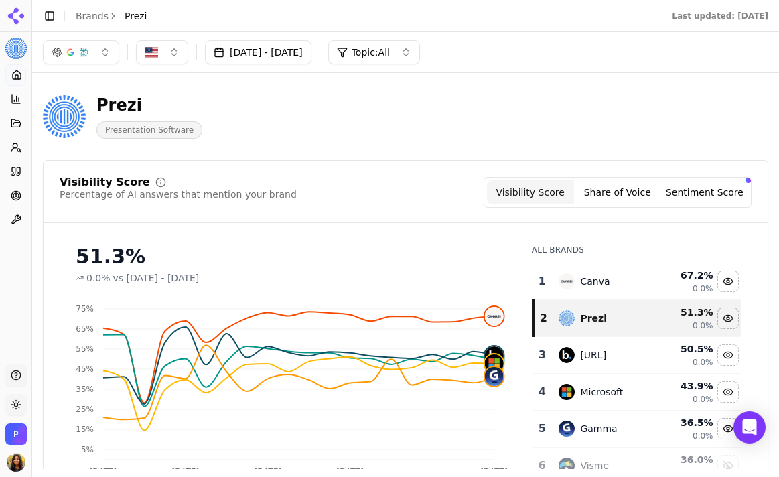
click at [390, 57] on span "Topic: All" at bounding box center [371, 52] width 38 height 13
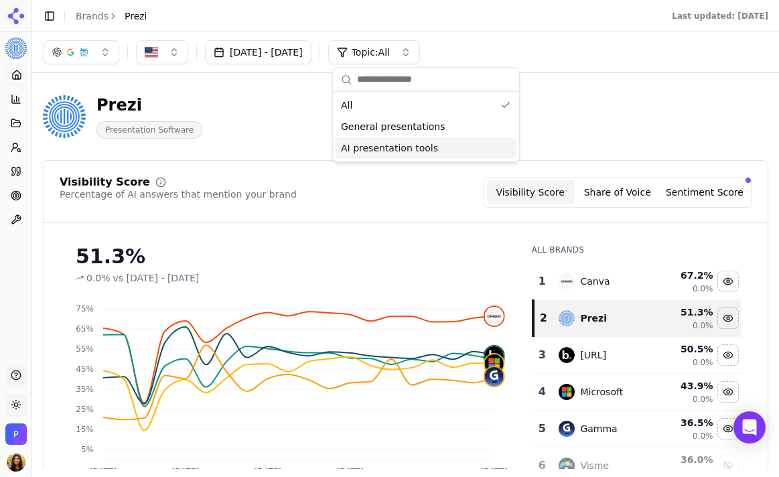
click at [383, 151] on span "AI presentation tools" at bounding box center [389, 147] width 97 height 13
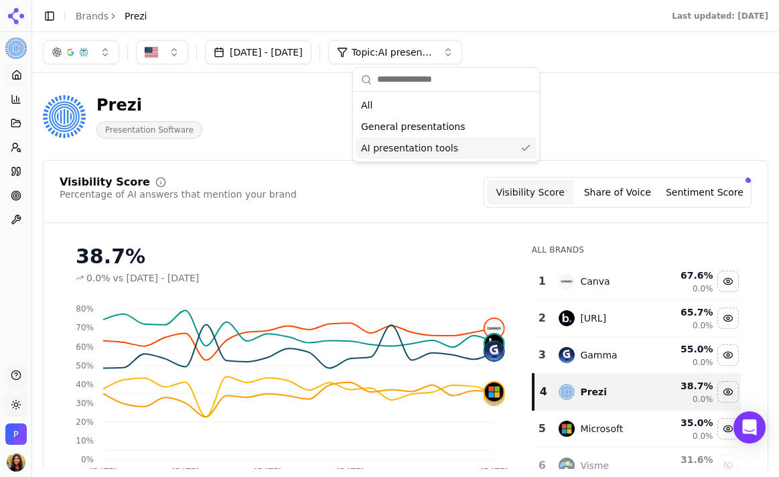
click at [574, 58] on div "[DATE] - [DATE] Topic: AI presentation tools" at bounding box center [406, 52] width 726 height 24
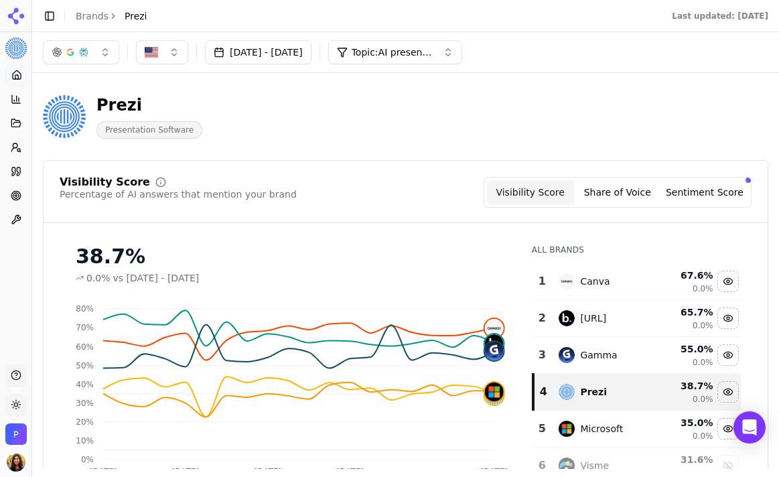
click at [275, 41] on button "[DATE] - [DATE]" at bounding box center [258, 52] width 107 height 24
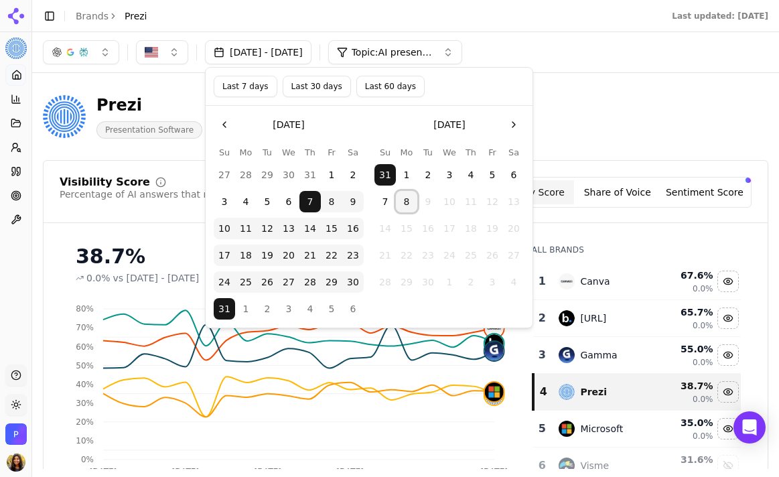
click at [403, 196] on button "8" at bounding box center [406, 201] width 21 height 21
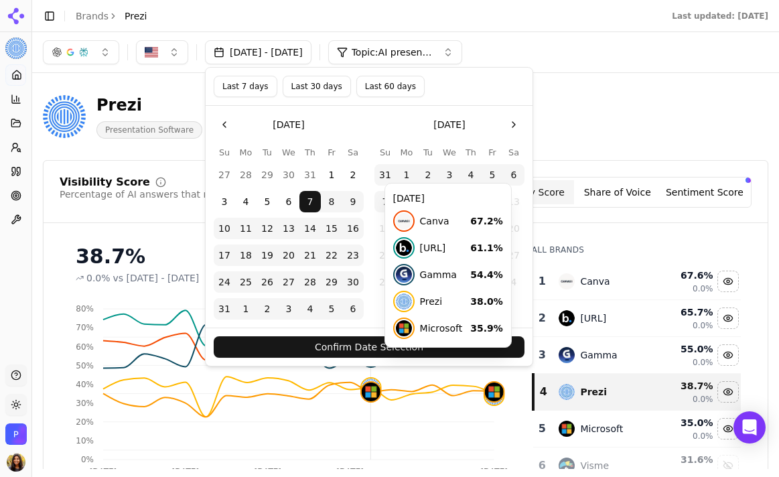
click at [339, 349] on button "Confirm Date Selection" at bounding box center [369, 346] width 311 height 21
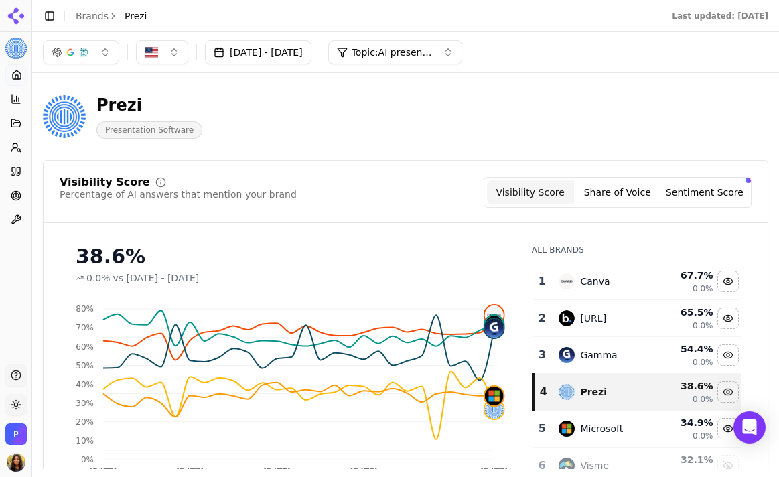
click at [312, 47] on button "[DATE] - [DATE]" at bounding box center [258, 52] width 107 height 24
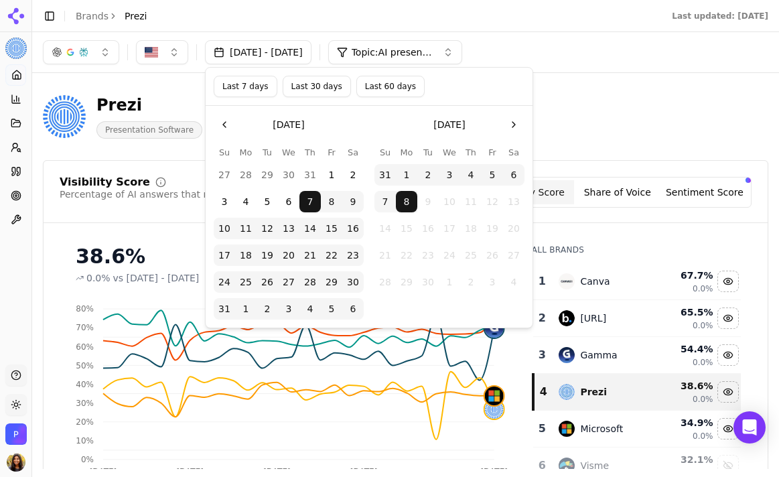
click at [265, 89] on button "Last 7 days" at bounding box center [246, 86] width 64 height 21
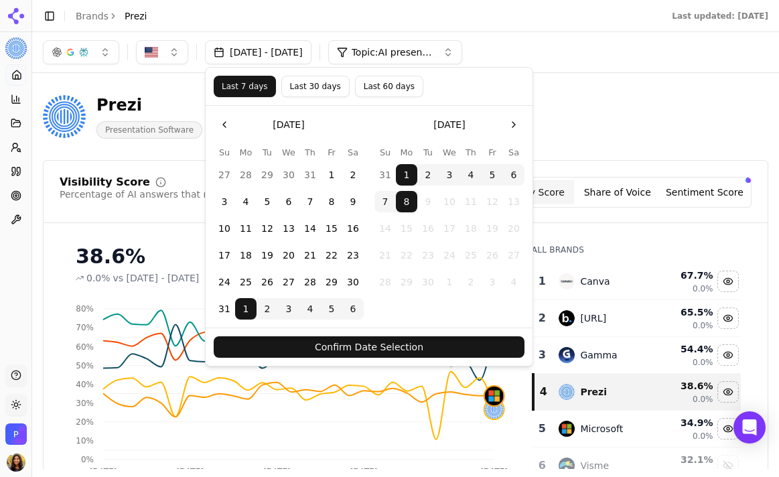
click at [390, 349] on button "Confirm Date Selection" at bounding box center [369, 346] width 311 height 21
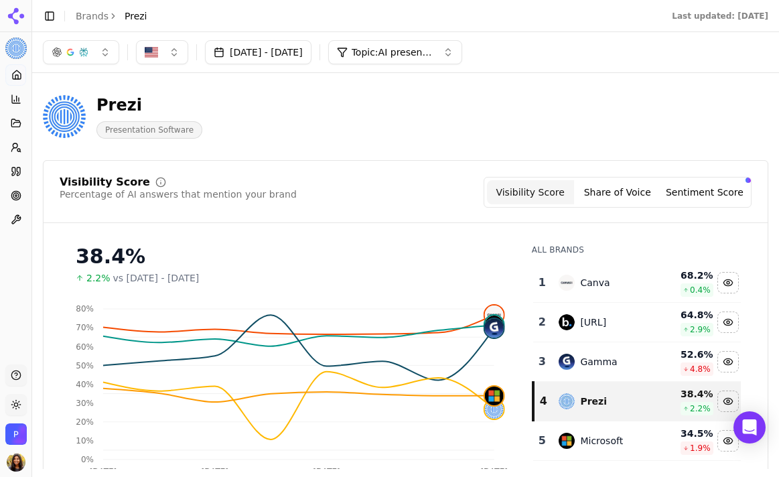
click at [405, 55] on span "Topic: AI presentation tools" at bounding box center [392, 52] width 80 height 13
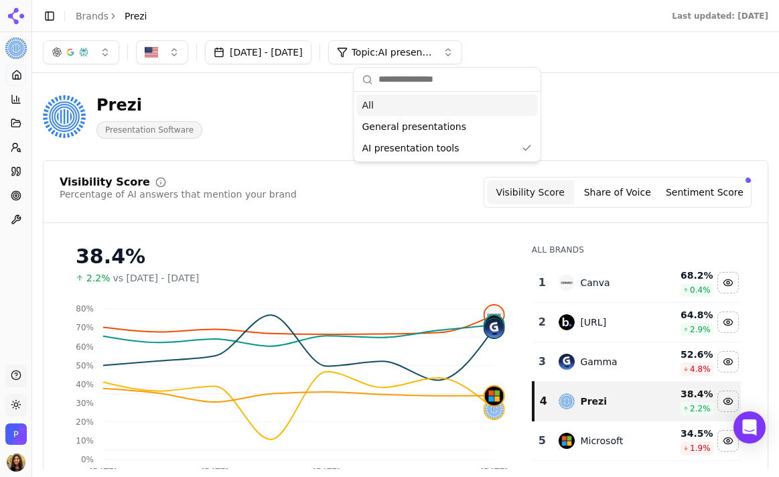
click at [264, 56] on button "[DATE] - [DATE]" at bounding box center [258, 52] width 107 height 24
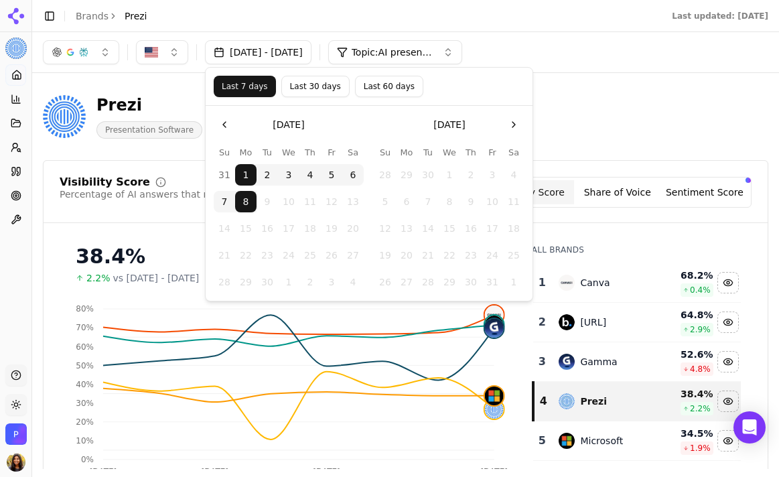
click at [251, 195] on button "8" at bounding box center [245, 201] width 21 height 21
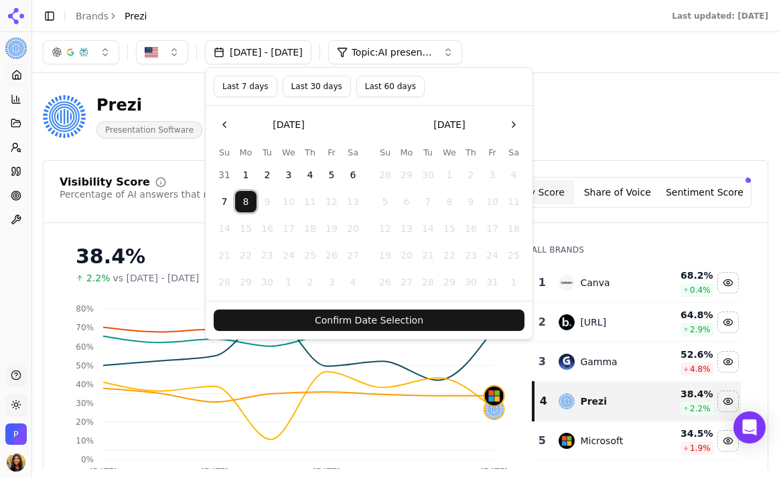
click at [318, 320] on button "Confirm Date Selection" at bounding box center [369, 320] width 311 height 21
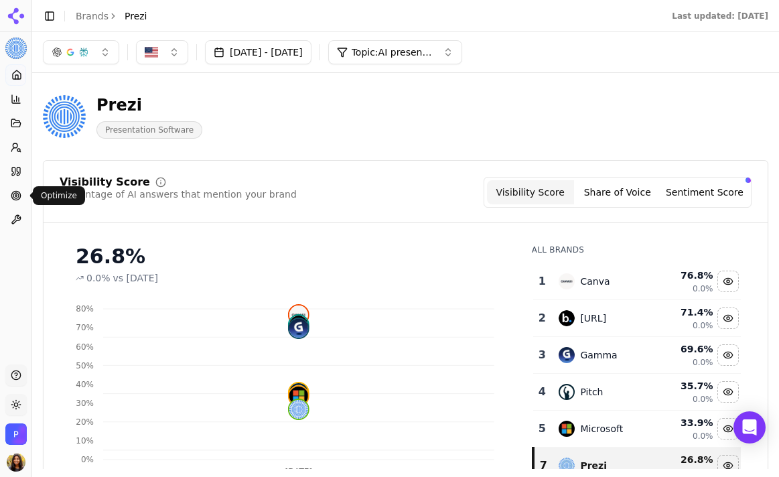
click at [15, 196] on circle at bounding box center [16, 196] width 2 height 2
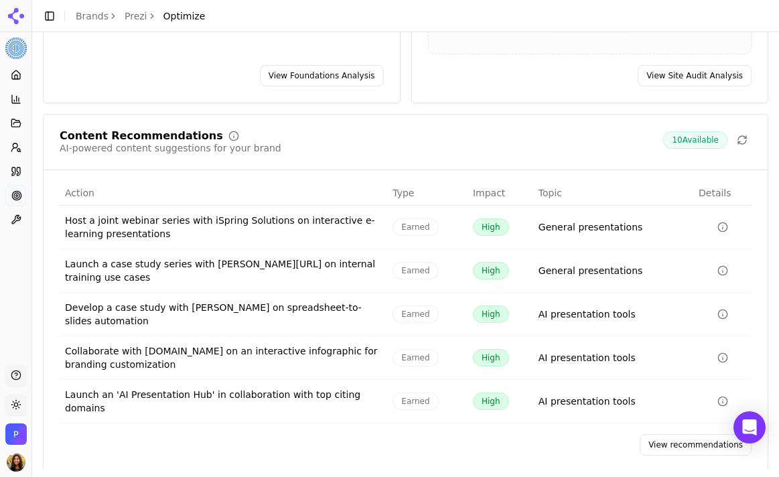
scroll to position [223, 0]
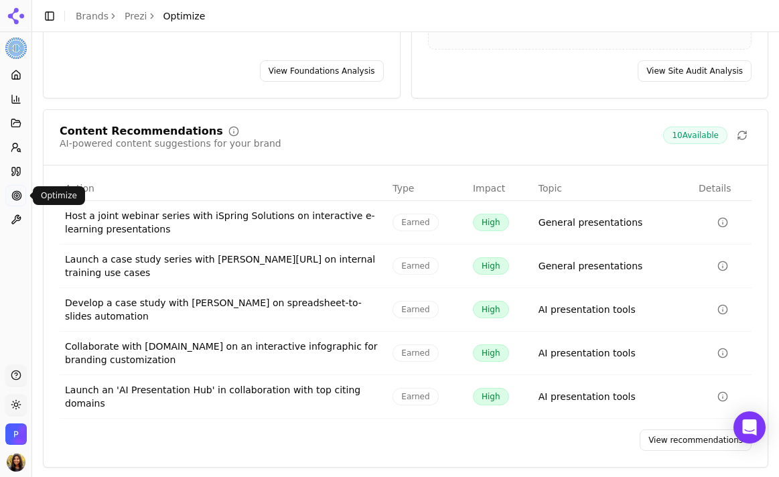
drag, startPoint x: 173, startPoint y: 117, endPoint x: 178, endPoint y: 122, distance: 7.1
click at [175, 119] on div "Content Recommendations AI-powered content suggestions for your brand 10 Availa…" at bounding box center [406, 288] width 726 height 358
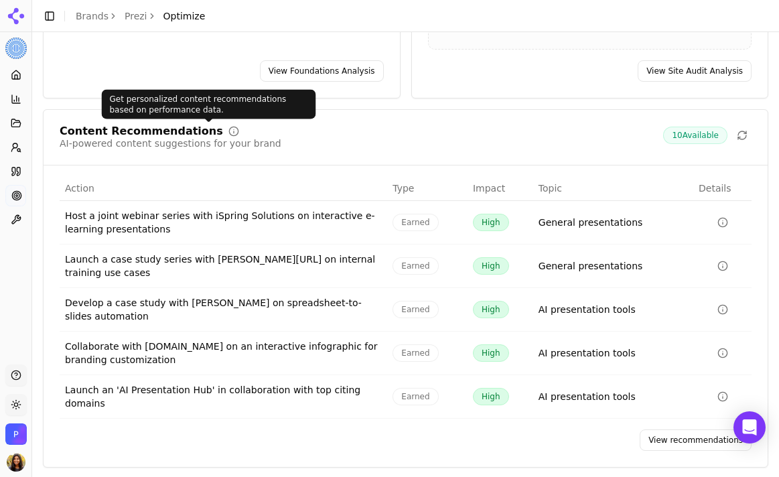
click at [228, 132] on icon at bounding box center [233, 131] width 11 height 11
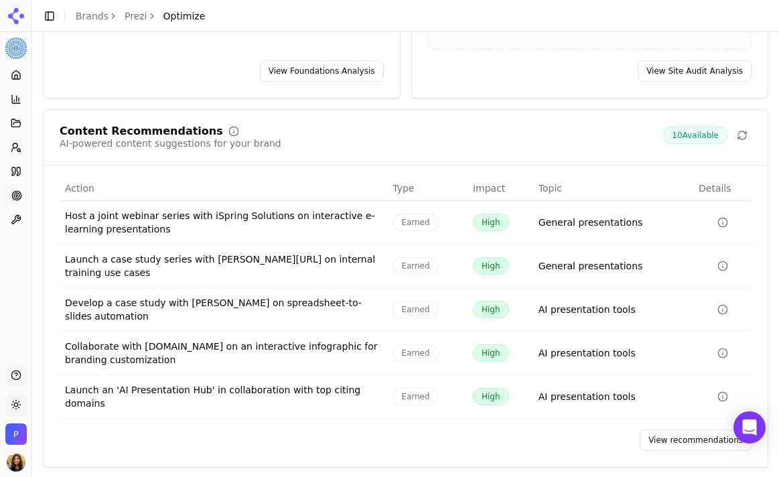
click at [684, 429] on link "View recommendations" at bounding box center [696, 439] width 112 height 21
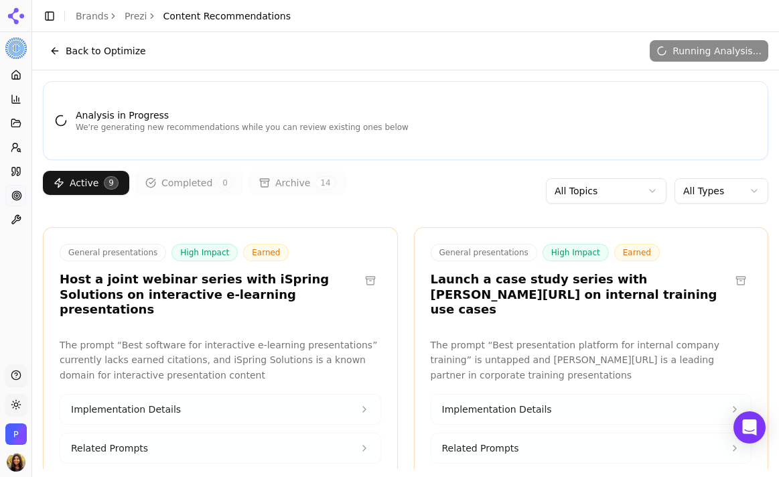
click at [50, 47] on button "Back to Optimize" at bounding box center [98, 50] width 110 height 21
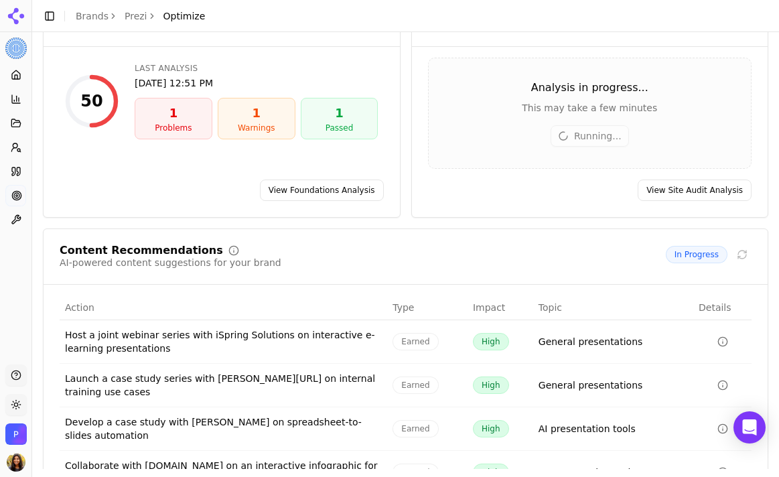
scroll to position [223, 0]
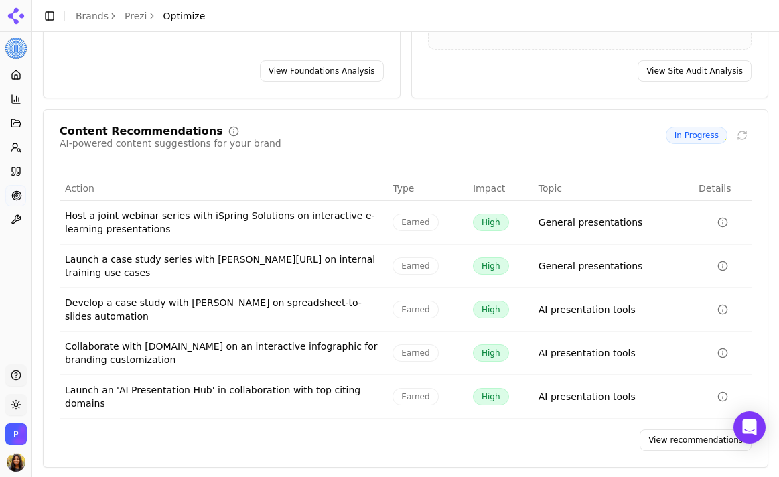
click at [665, 429] on link "View recommendations" at bounding box center [696, 439] width 112 height 21
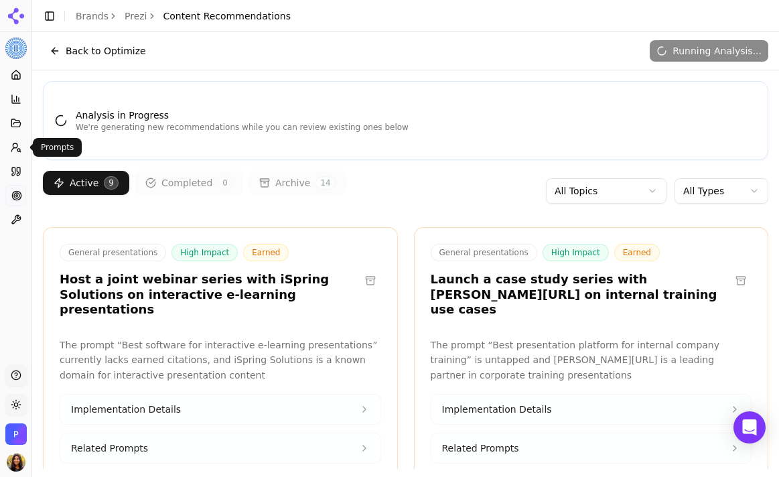
click at [12, 147] on icon at bounding box center [16, 147] width 11 height 11
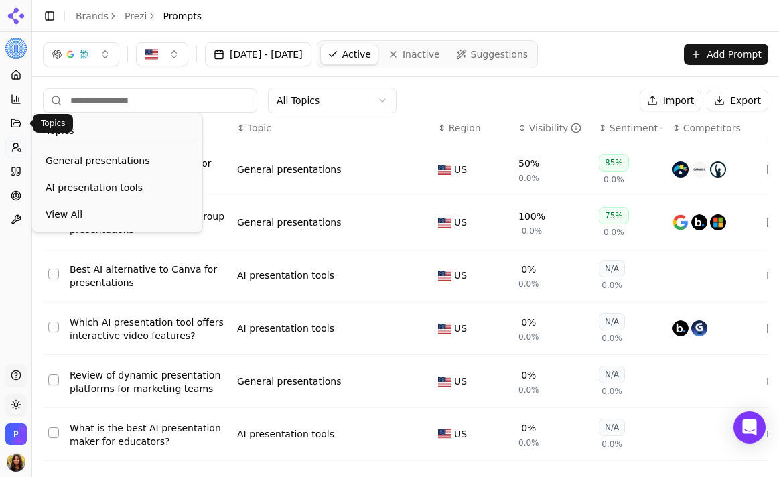
click at [17, 115] on button "Topics" at bounding box center [15, 123] width 21 height 21
click at [17, 105] on button "Competition" at bounding box center [15, 98] width 21 height 21
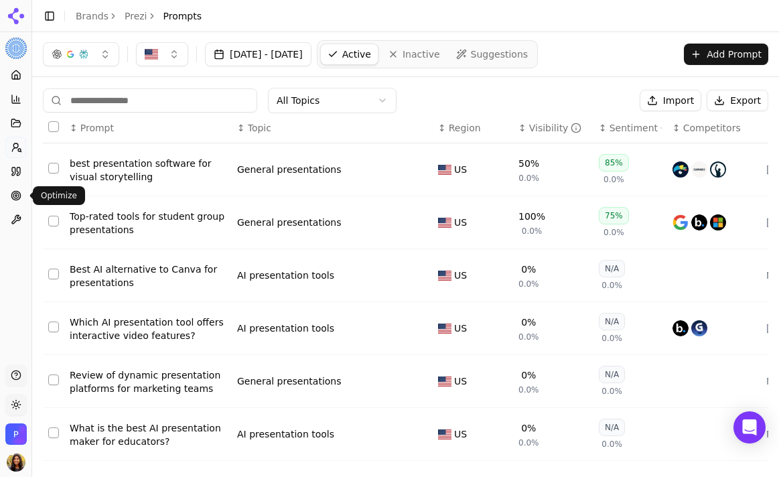
click at [10, 188] on link "Optimize" at bounding box center [15, 195] width 21 height 21
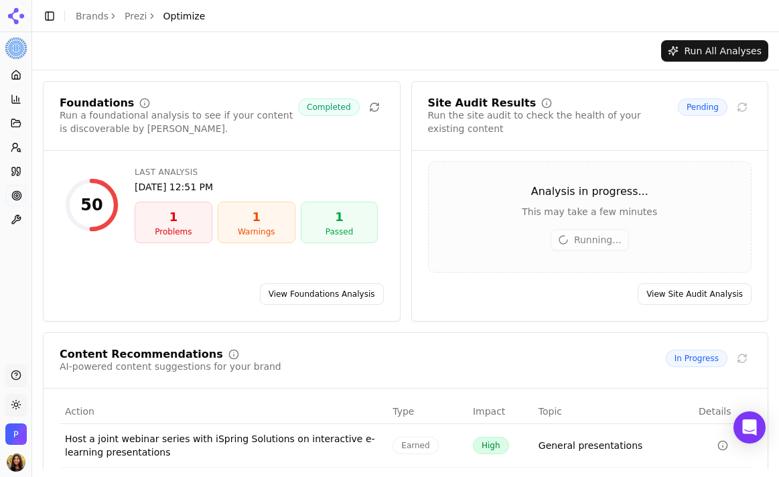
click at [696, 293] on link "View Site Audit Analysis" at bounding box center [695, 293] width 114 height 21
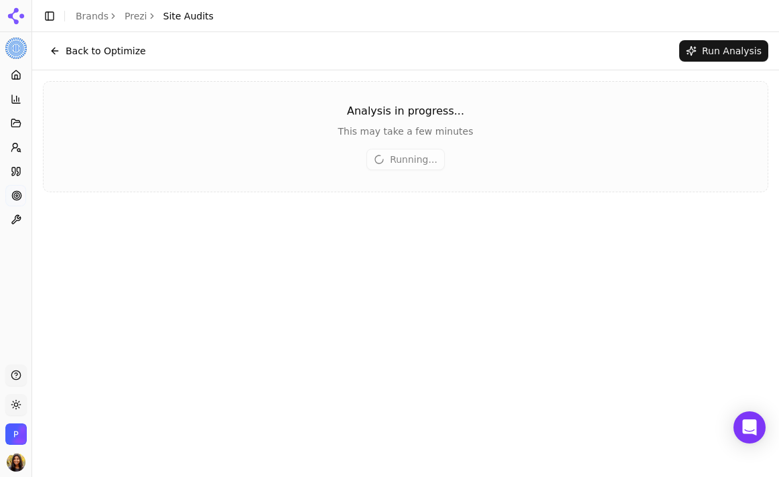
click at [128, 40] on button "Back to Optimize" at bounding box center [98, 50] width 110 height 21
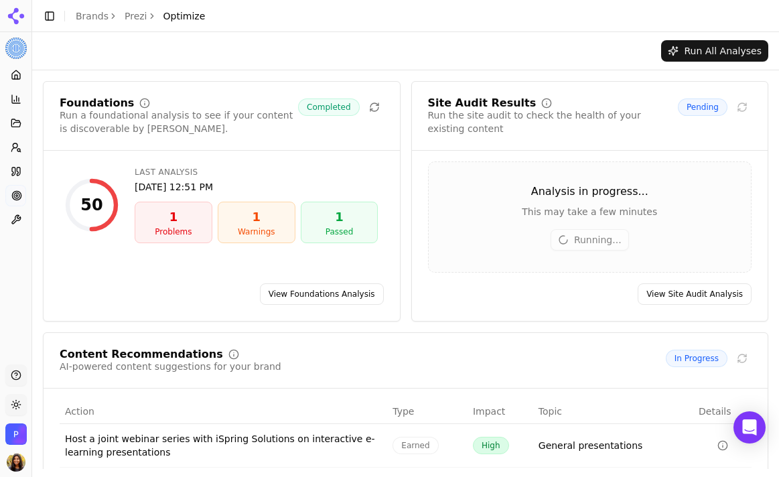
click at [338, 306] on div "Foundations Run a foundational analysis to see if your content is discoverable …" at bounding box center [222, 201] width 358 height 241
click at [333, 291] on link "View Foundations Analysis" at bounding box center [322, 293] width 124 height 21
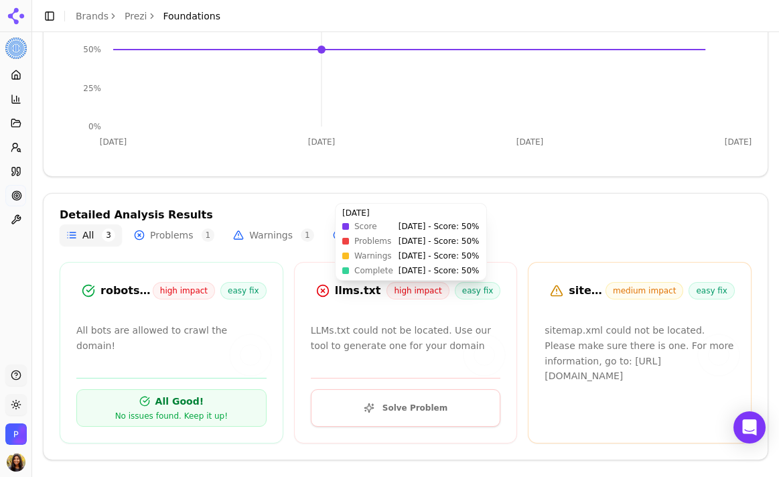
scroll to position [271, 0]
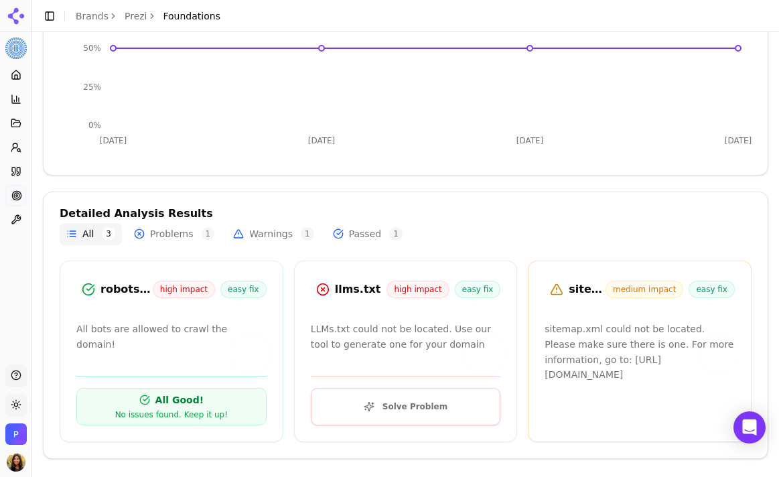
click at [421, 409] on button "Solve Problem" at bounding box center [406, 407] width 190 height 38
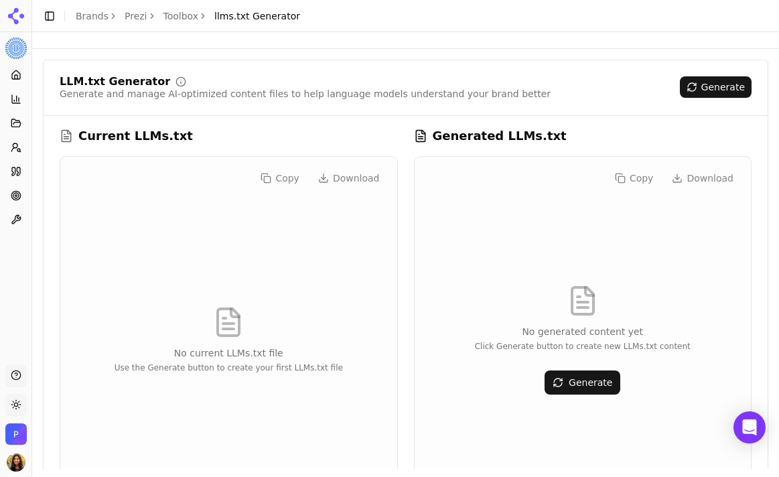
click at [581, 373] on button "Generate" at bounding box center [583, 382] width 76 height 24
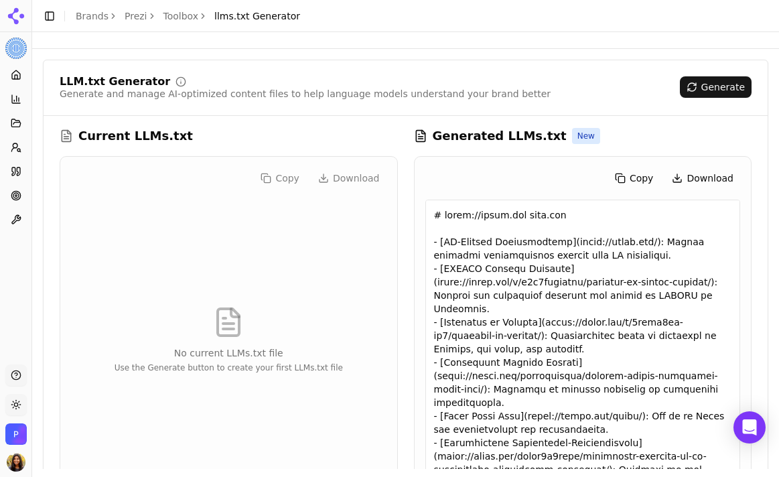
click at [693, 179] on button "Download" at bounding box center [702, 177] width 75 height 21
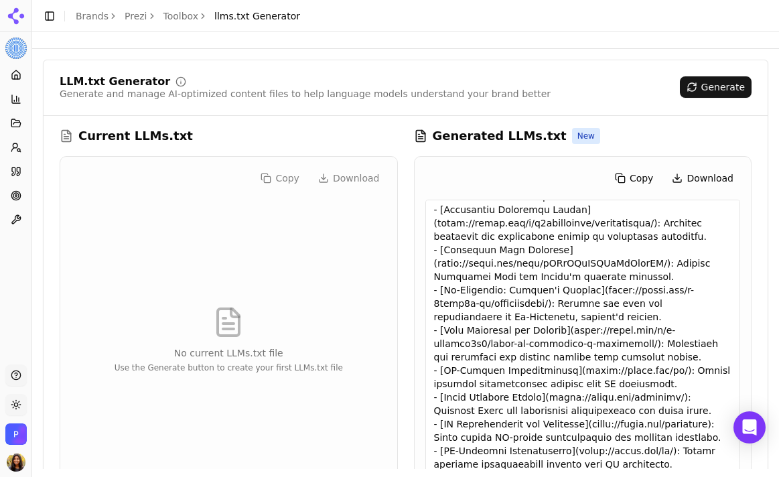
scroll to position [50, 0]
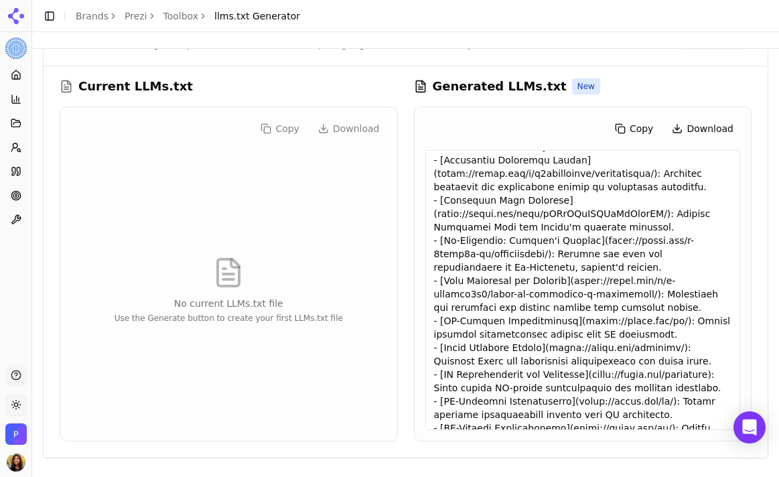
click at [547, 278] on div at bounding box center [583, 290] width 316 height 280
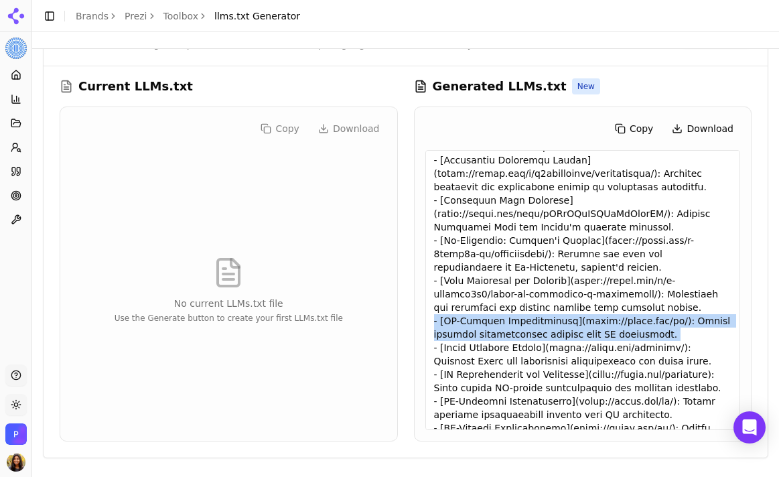
click at [547, 278] on div at bounding box center [583, 290] width 316 height 280
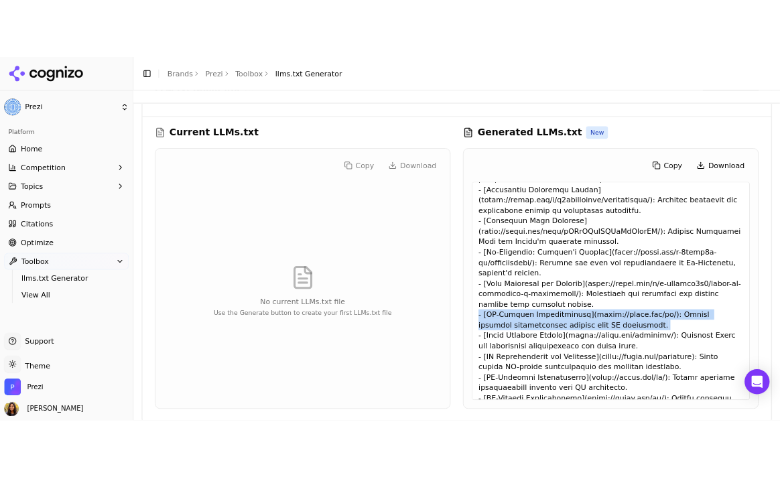
scroll to position [702, 0]
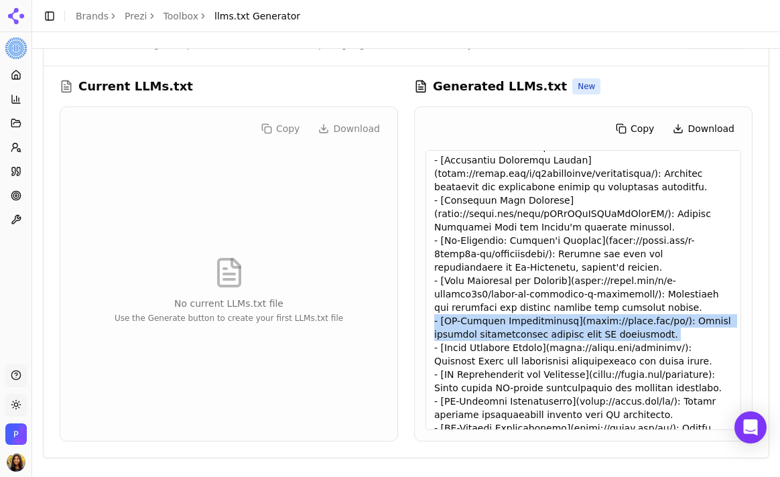
click at [12, 74] on icon at bounding box center [16, 74] width 8 height 9
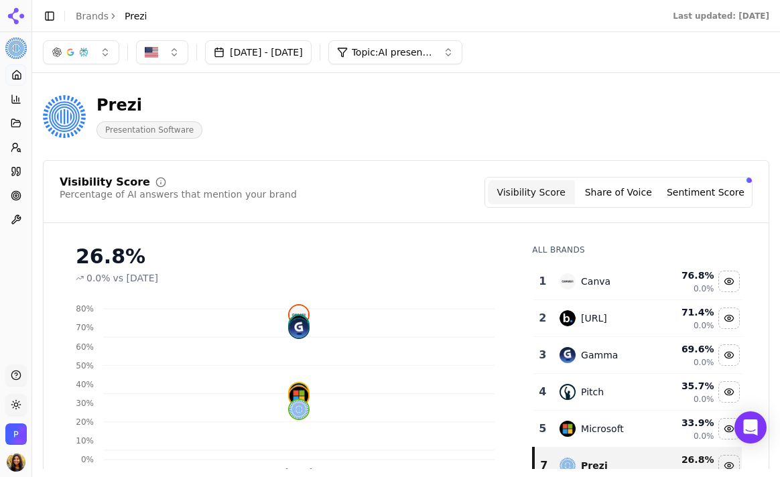
click at [263, 59] on button "[DATE] - [DATE]" at bounding box center [258, 52] width 107 height 24
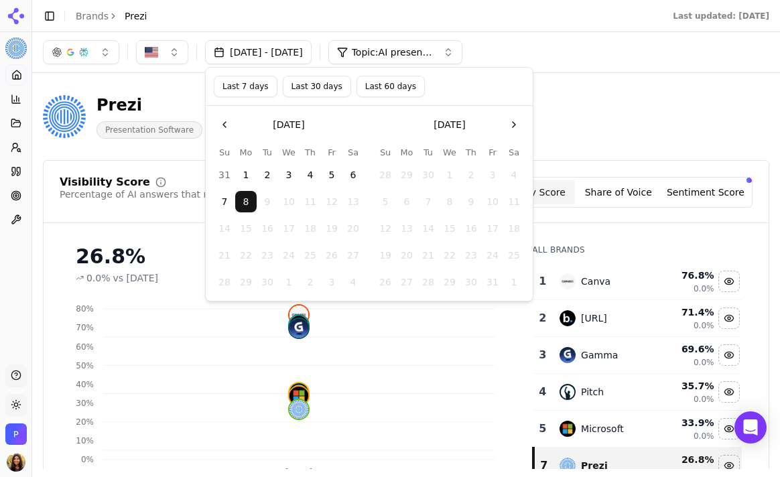
click at [222, 114] on button "Go to the Previous Month" at bounding box center [224, 124] width 21 height 21
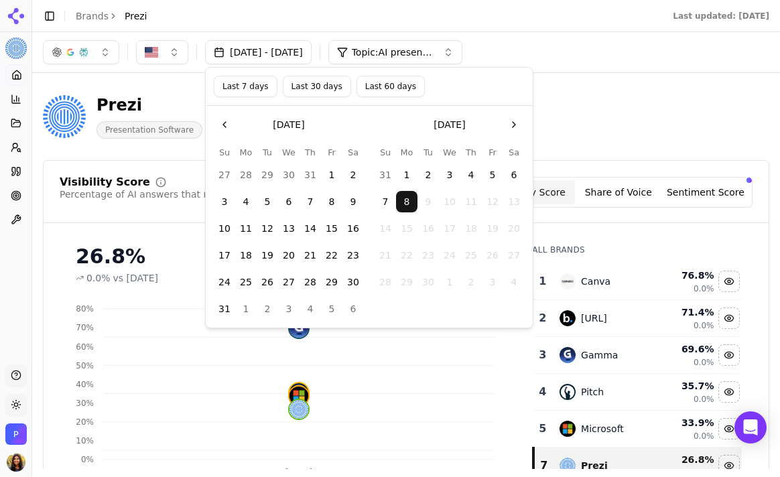
click at [245, 201] on button "4" at bounding box center [245, 201] width 21 height 21
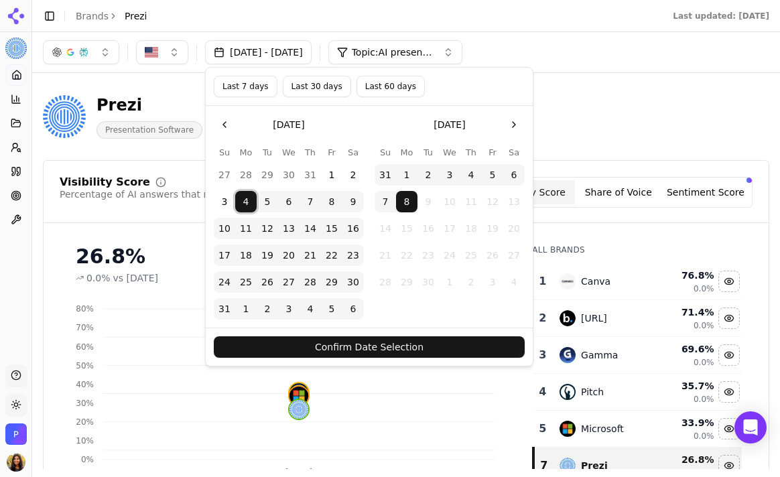
click at [393, 197] on button "7" at bounding box center [385, 201] width 21 height 21
click at [432, 355] on button "Confirm Date Selection" at bounding box center [369, 346] width 311 height 21
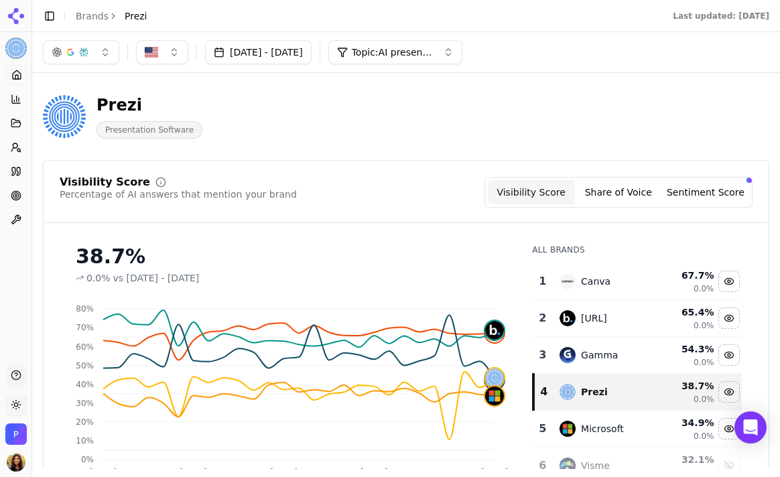
click at [312, 50] on button "[DATE] - [DATE]" at bounding box center [258, 52] width 107 height 24
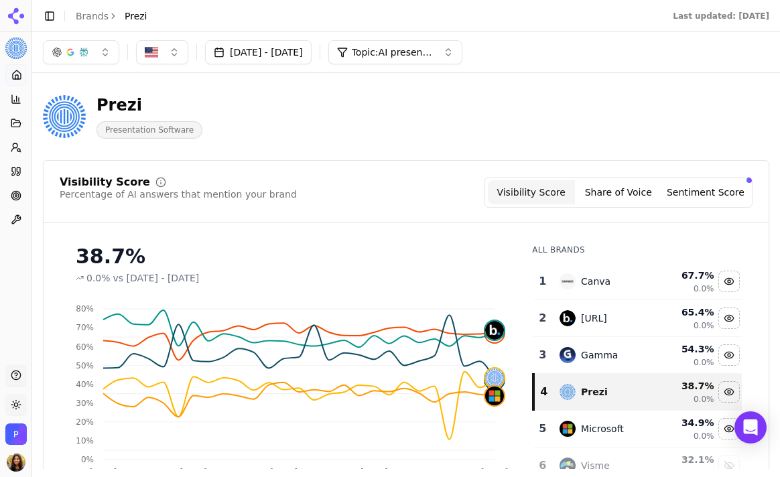
click at [606, 188] on button "Share of Voice" at bounding box center [618, 192] width 87 height 24
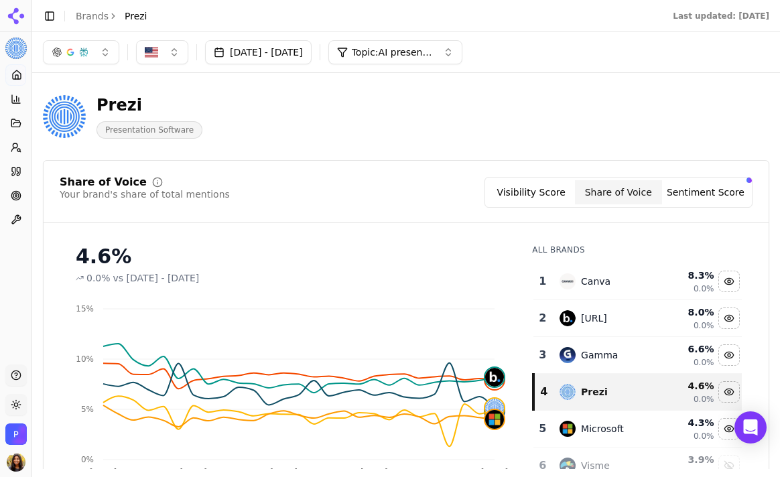
click at [432, 48] on span "Topic: AI presentation tools" at bounding box center [392, 52] width 80 height 13
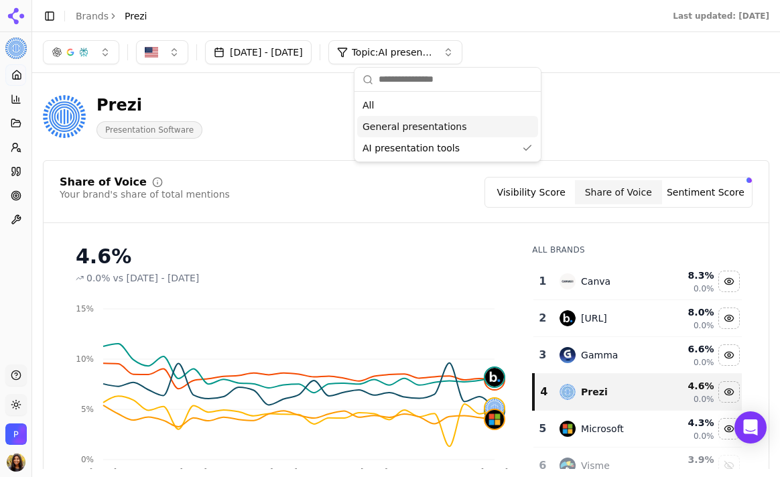
click at [379, 113] on div "All" at bounding box center [447, 104] width 181 height 21
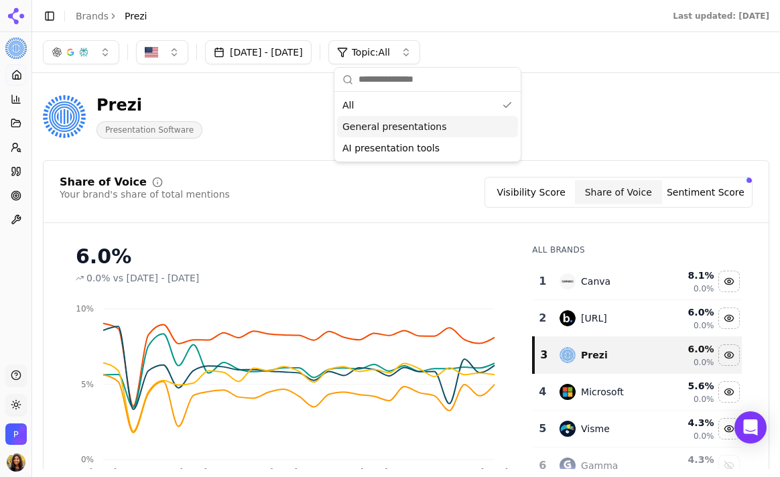
click at [580, 108] on div "Prezi Presentation Software" at bounding box center [343, 116] width 600 height 44
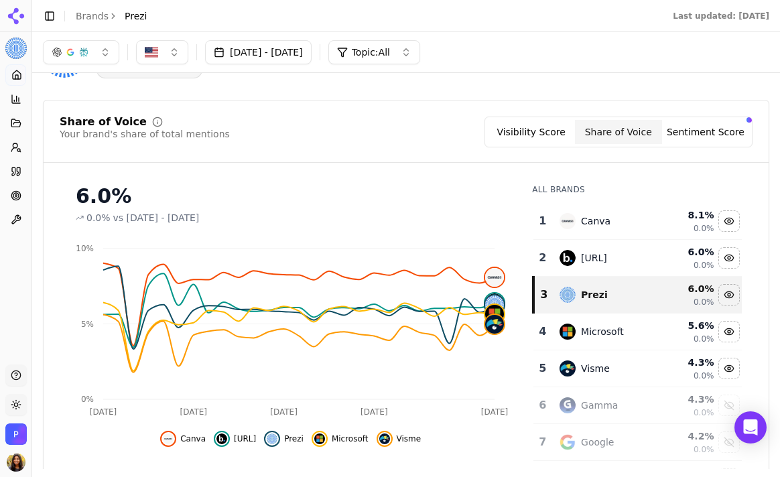
scroll to position [58, 0]
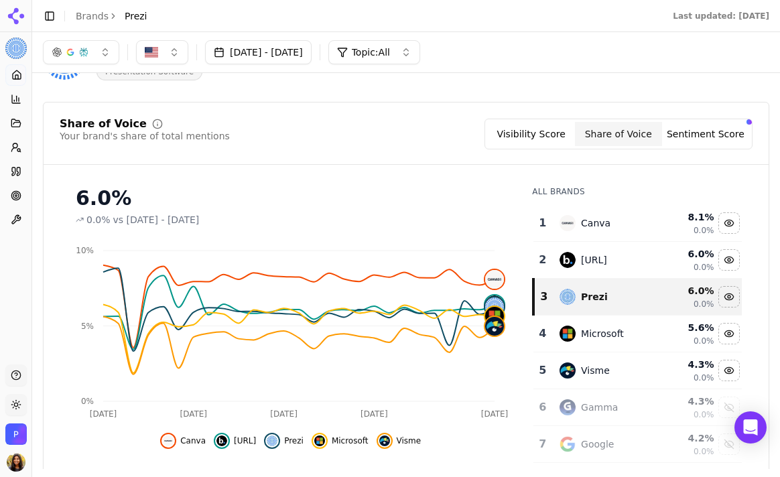
click at [409, 40] on button "Topic: All" at bounding box center [374, 52] width 92 height 24
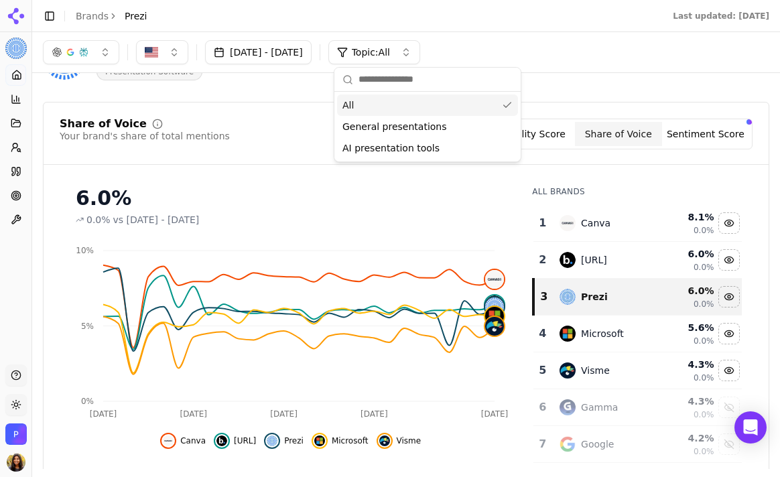
click at [425, 125] on span "General presentations" at bounding box center [394, 126] width 105 height 13
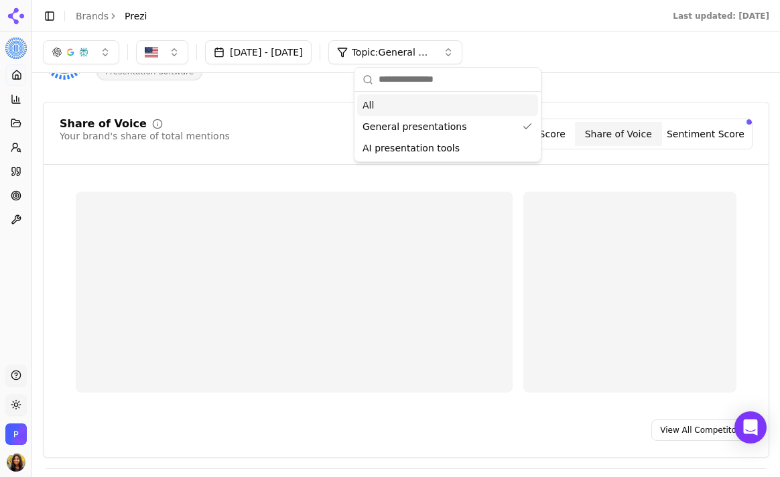
click at [549, 40] on div "[DATE] - [DATE] Topic: General presentations" at bounding box center [406, 52] width 726 height 24
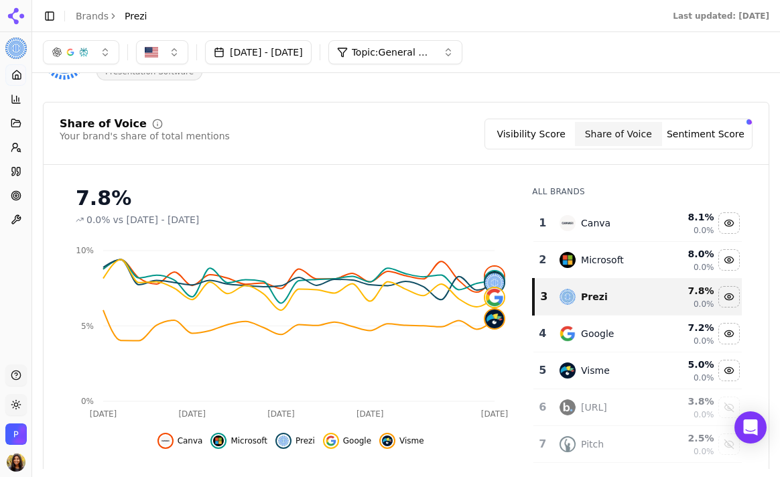
click at [446, 45] on button "Topic: General presentations" at bounding box center [395, 52] width 134 height 24
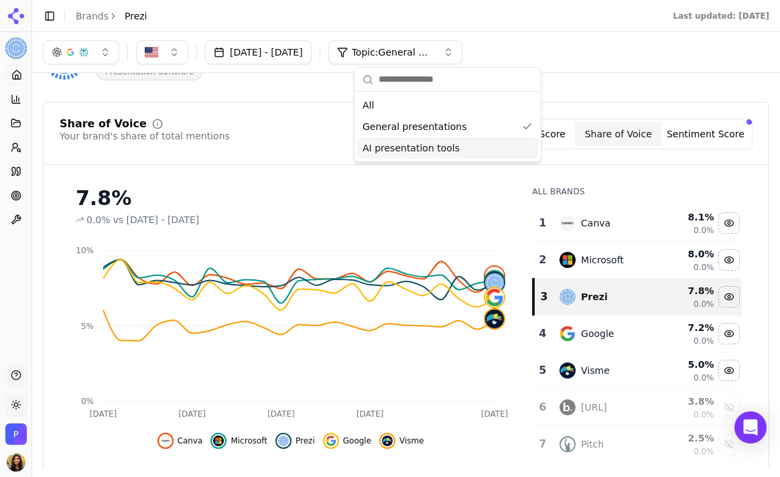
click at [442, 150] on span "AI presentation tools" at bounding box center [410, 147] width 97 height 13
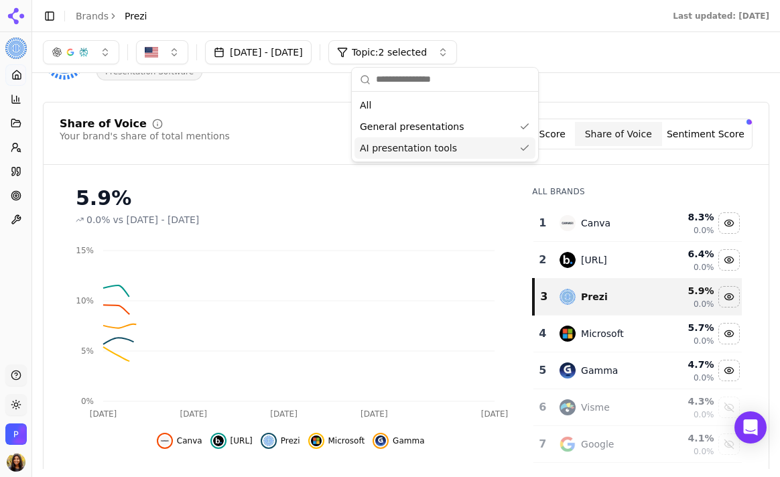
click at [427, 53] on span "Topic: 2 selected" at bounding box center [389, 52] width 75 height 13
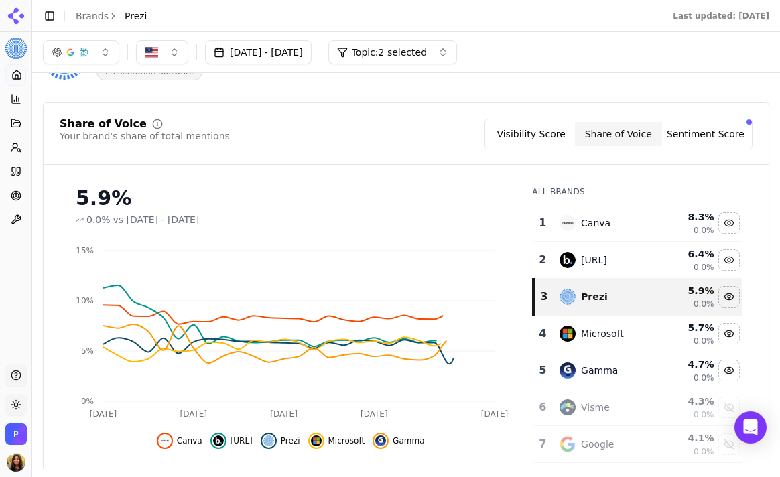
click at [427, 55] on span "Topic: 2 selected" at bounding box center [389, 52] width 75 height 13
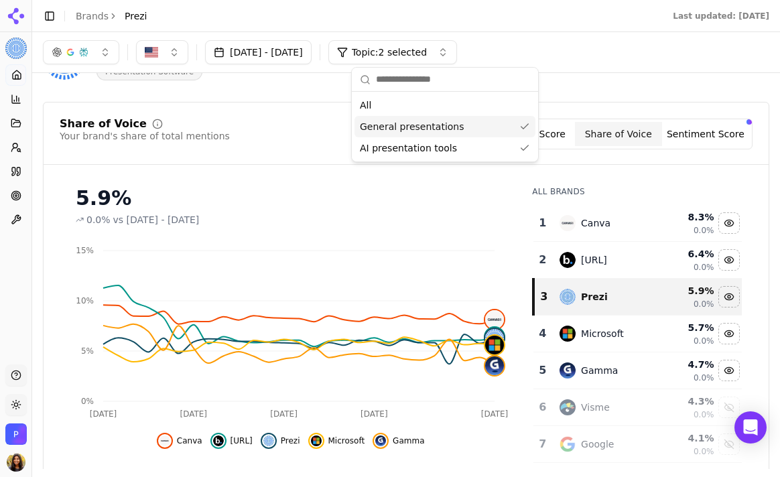
click at [438, 124] on span "General presentations" at bounding box center [412, 126] width 105 height 13
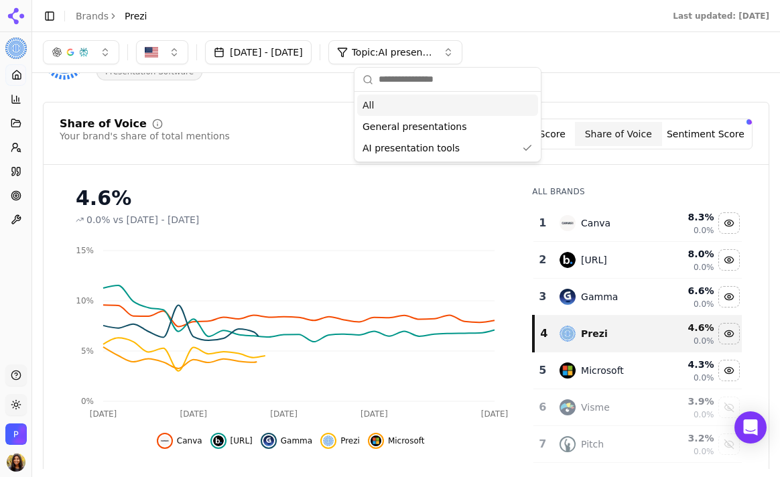
click at [621, 38] on div "[DATE] - [DATE] Topic: AI presentation tools" at bounding box center [406, 52] width 748 height 40
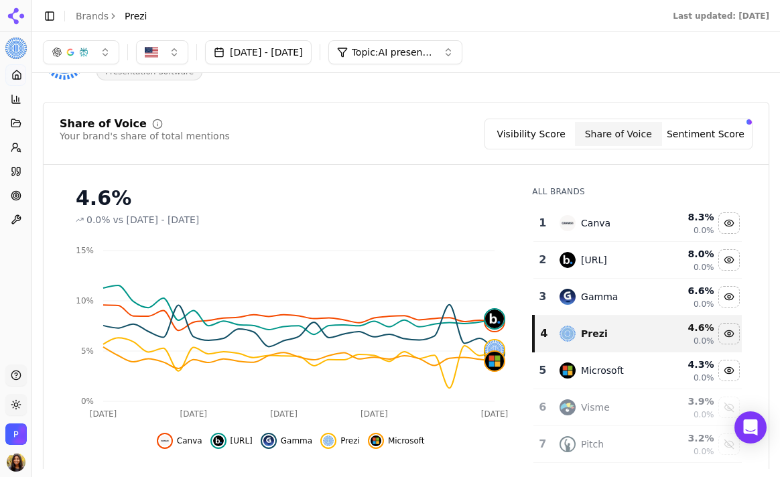
click at [543, 123] on button "Visibility Score" at bounding box center [531, 134] width 87 height 24
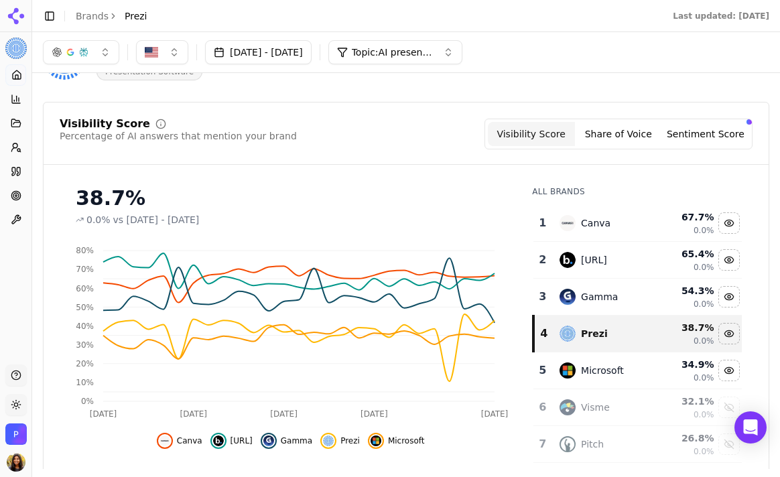
click at [462, 41] on button "Topic: AI presentation tools" at bounding box center [395, 52] width 134 height 24
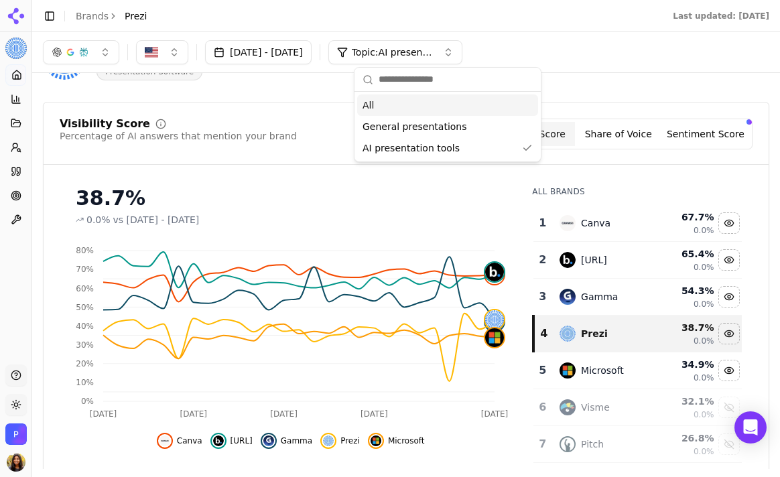
click at [402, 101] on div "All" at bounding box center [447, 104] width 181 height 21
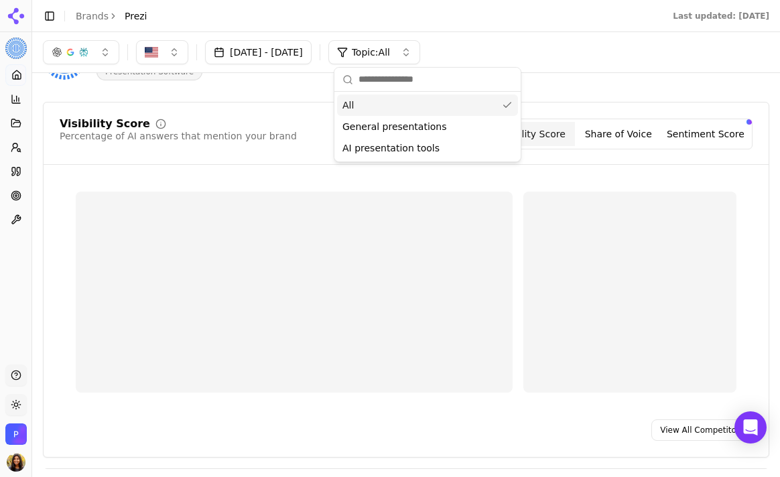
click at [553, 58] on div "[DATE] - [DATE] Topic: All" at bounding box center [406, 52] width 726 height 24
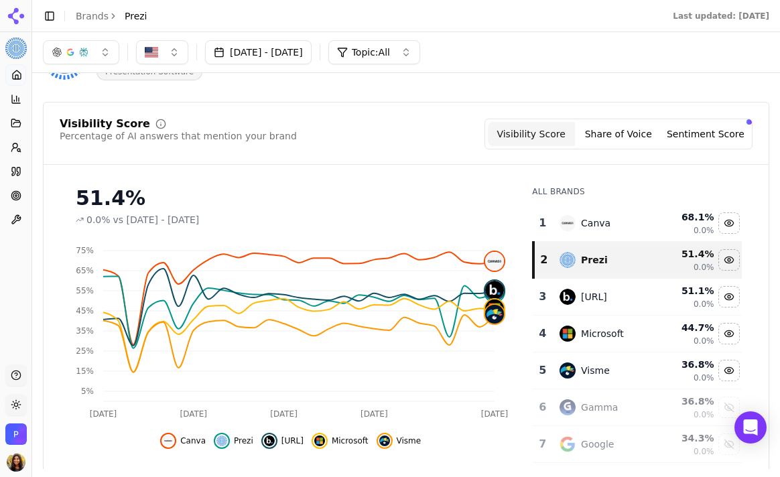
click at [390, 48] on span "Topic: All" at bounding box center [371, 52] width 38 height 13
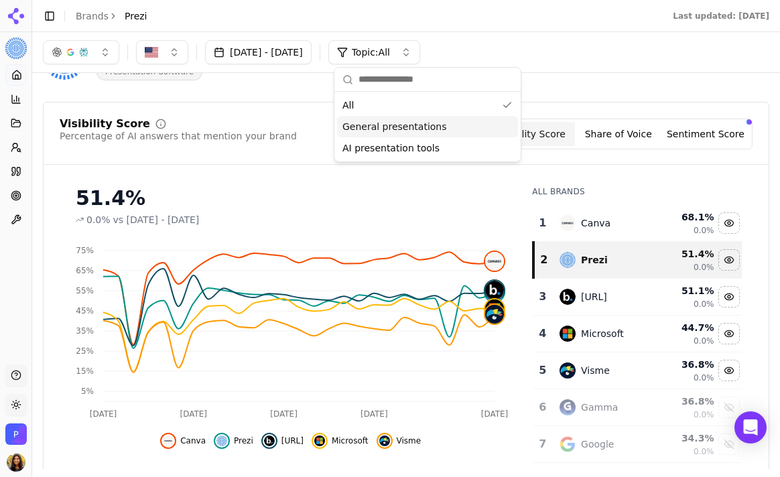
click at [415, 125] on span "General presentations" at bounding box center [394, 126] width 105 height 13
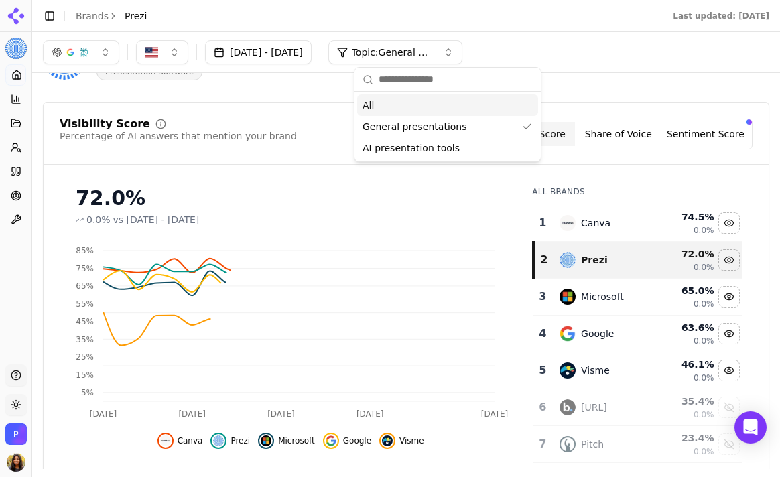
click at [573, 21] on header "Toggle Sidebar Brands Prezi Last updated: [DATE]" at bounding box center [406, 16] width 748 height 32
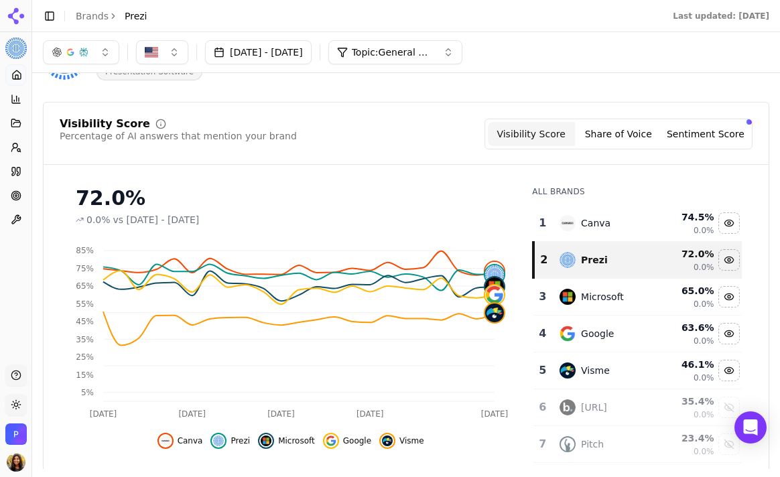
click at [432, 54] on span "Topic: General presentations" at bounding box center [392, 52] width 80 height 13
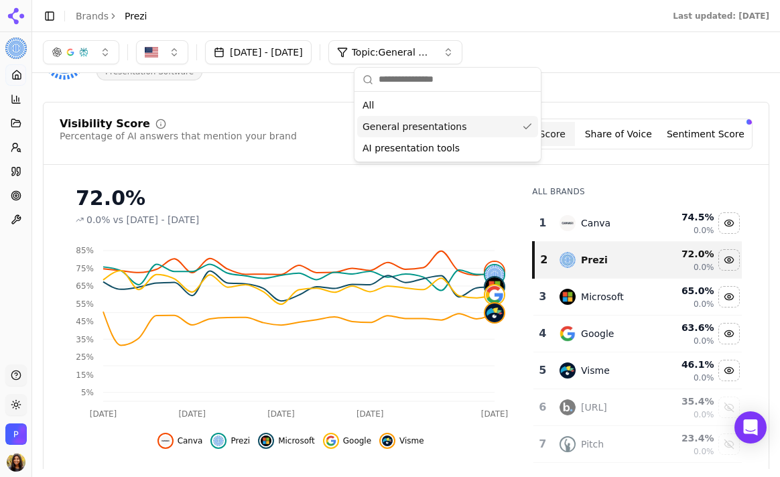
click at [450, 147] on span "AI presentation tools" at bounding box center [410, 147] width 97 height 13
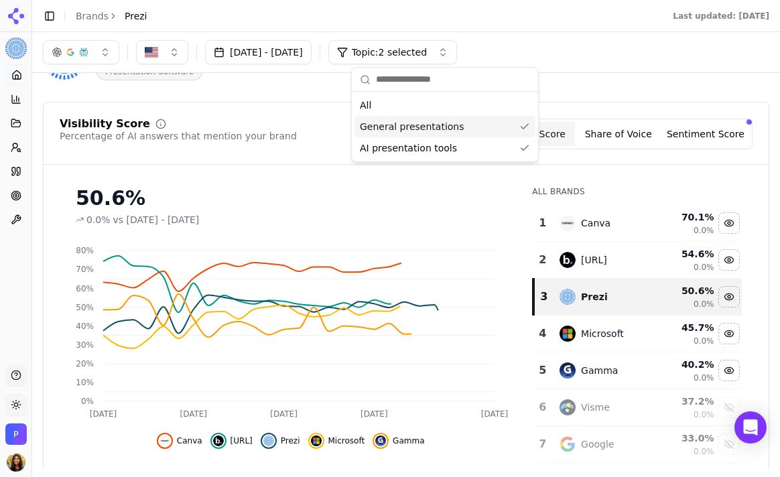
click at [458, 127] on div "General presentations" at bounding box center [444, 126] width 181 height 21
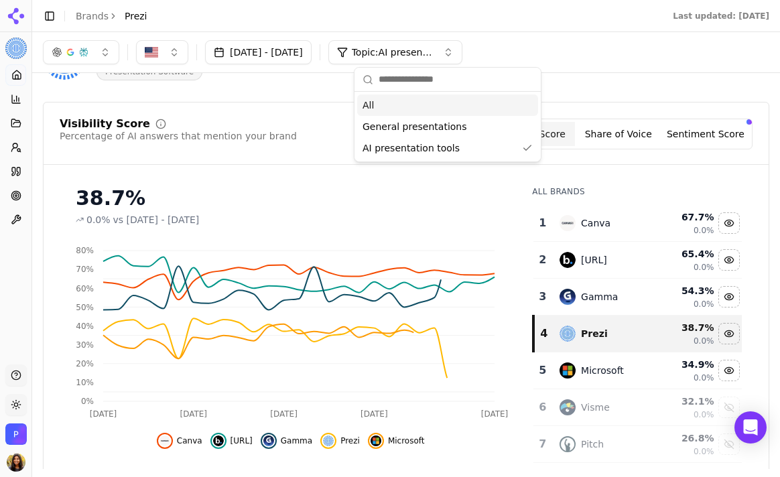
click at [557, 19] on div "Last updated: [DATE]" at bounding box center [471, 16] width 617 height 11
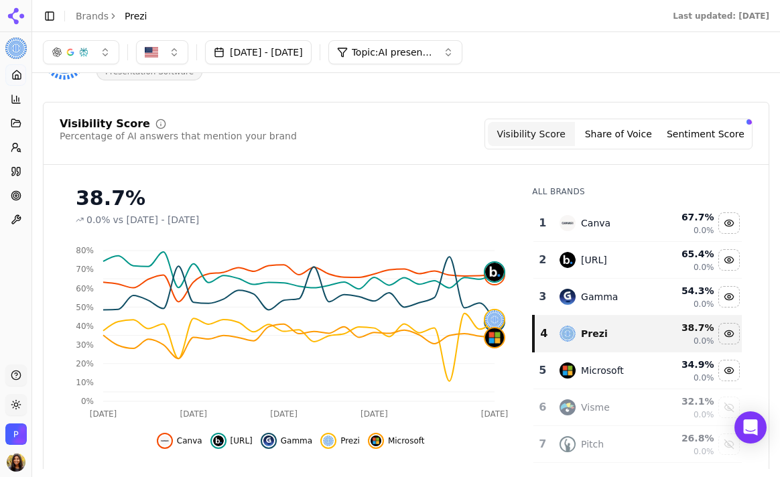
click at [692, 128] on button "Sentiment Score" at bounding box center [705, 134] width 87 height 24
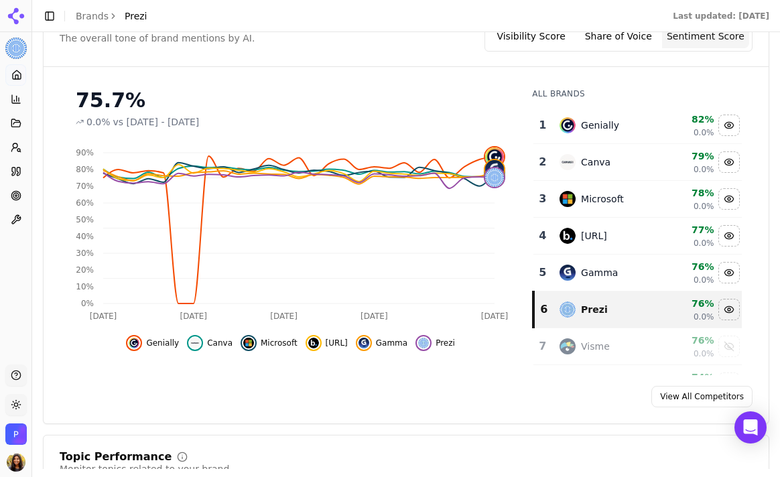
scroll to position [0, 0]
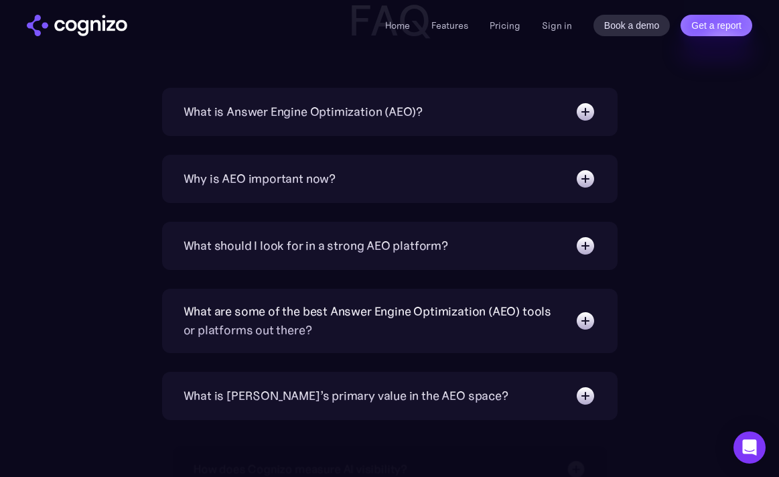
scroll to position [4311, 0]
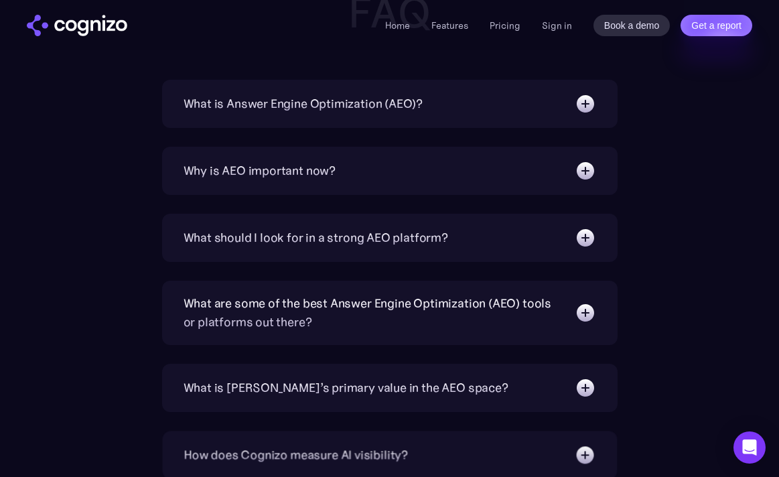
click at [466, 99] on div "What is Answer Engine Optimization (AEO)?" at bounding box center [390, 103] width 413 height 21
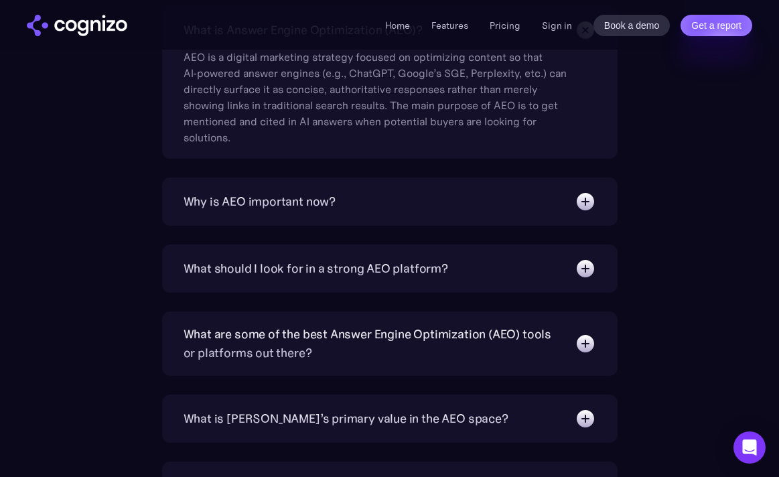
scroll to position [4391, 0]
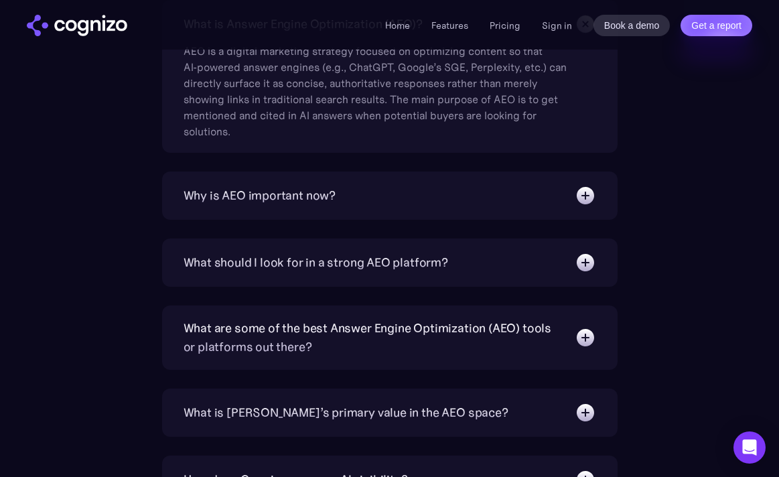
click at [444, 183] on div "Why is AEO important now? With increasing reliance on generative AI chatbots fo…" at bounding box center [390, 196] width 456 height 48
click at [420, 215] on div "Why is AEO important now? With increasing reliance on generative AI chatbots fo…" at bounding box center [390, 196] width 456 height 48
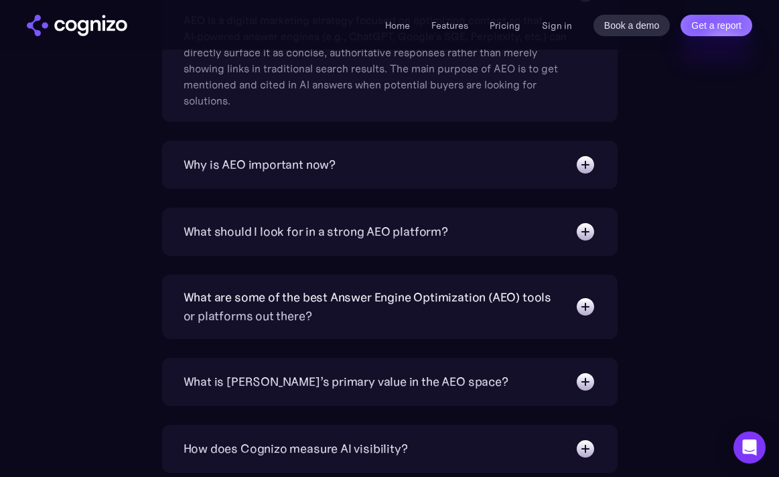
scroll to position [4422, 0]
click at [488, 189] on div "What is Answer Engine Optimization (AEO)? AEO is a digital marketing strategy f…" at bounding box center [390, 388] width 456 height 839
click at [615, 165] on div "Why is AEO important now? With increasing reliance on generative AI chatbots fo…" at bounding box center [390, 164] width 456 height 48
click at [588, 172] on img at bounding box center [585, 163] width 21 height 21
